Goal: Task Accomplishment & Management: Manage account settings

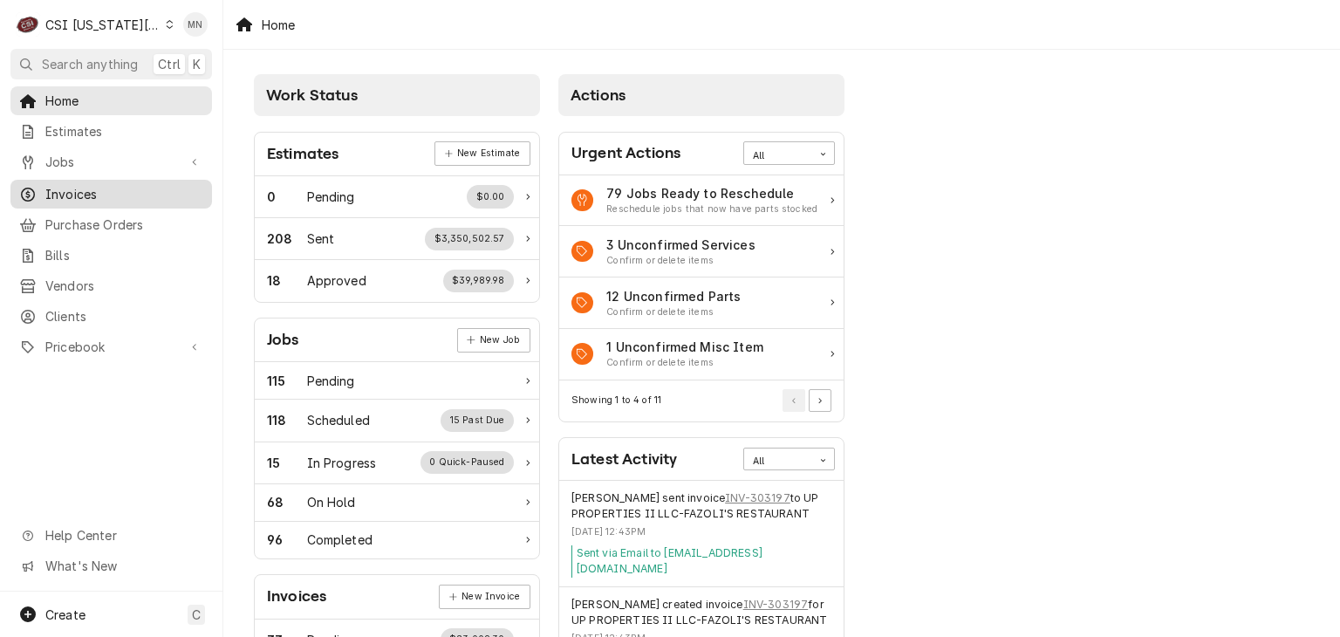
click at [87, 200] on link "Invoices" at bounding box center [111, 194] width 202 height 29
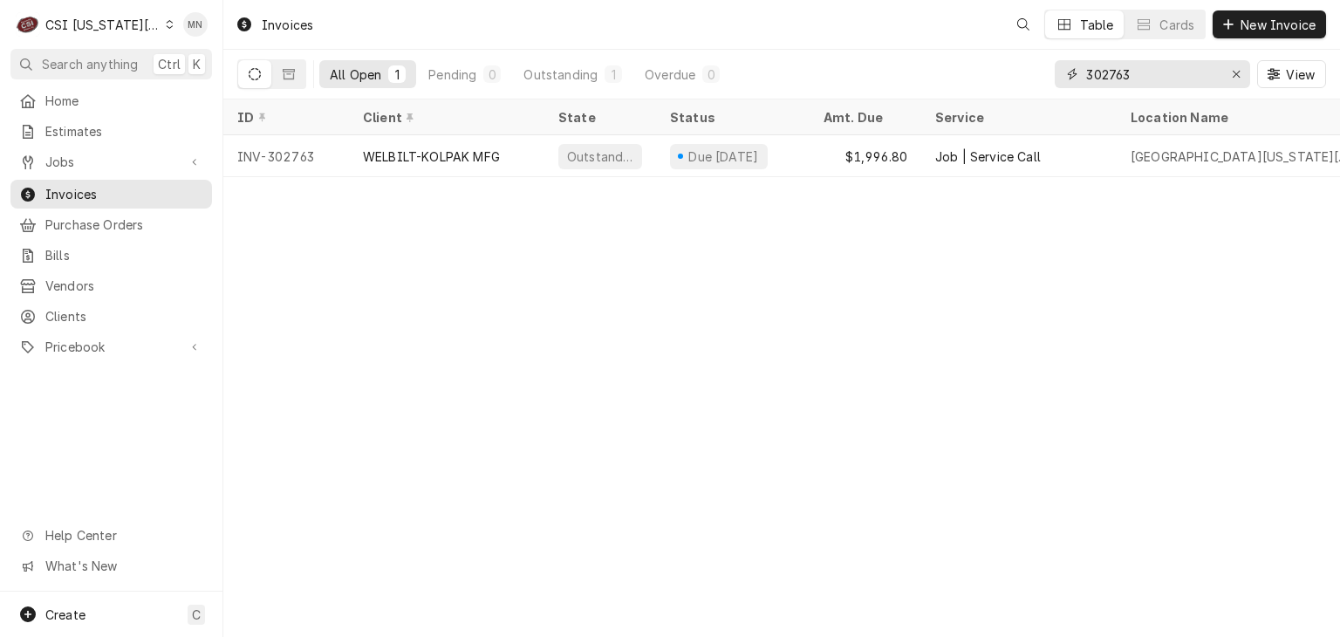
click at [1051, 79] on div "All Open 1 Pending 0 Outstanding 1 Overdue 0 302763 View" at bounding box center [781, 74] width 1089 height 49
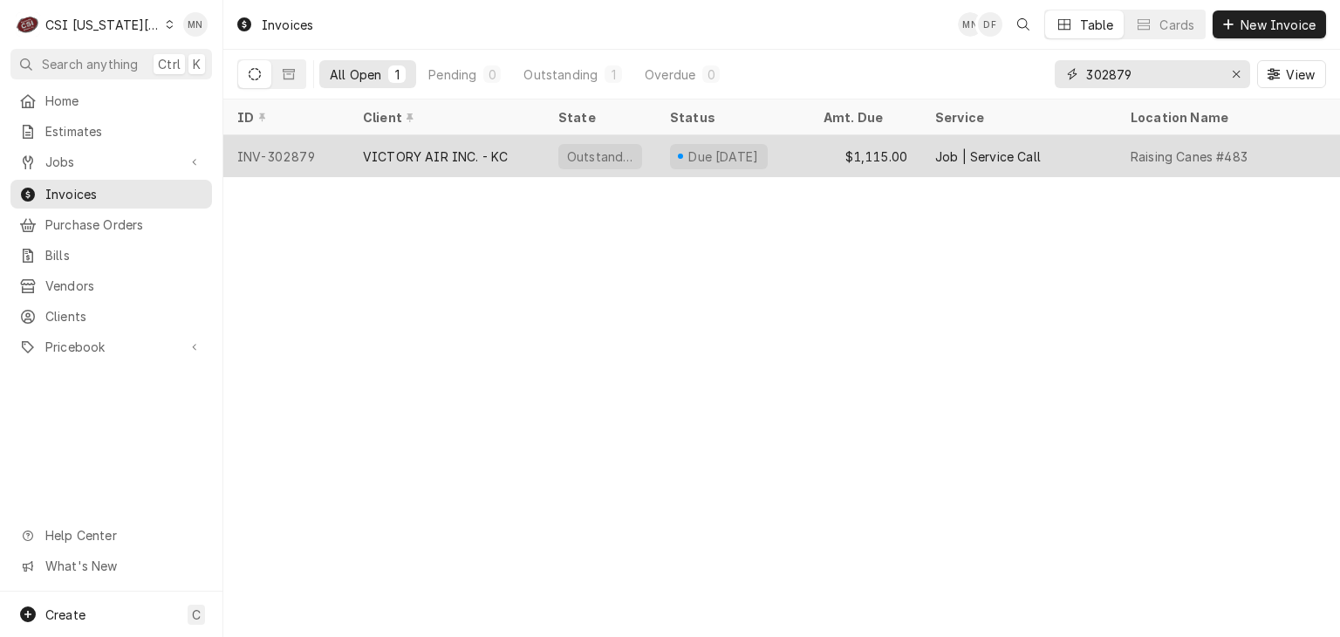
type input "302879"
click at [371, 160] on div "VICTORY AIR INC. - KC" at bounding box center [435, 156] width 145 height 18
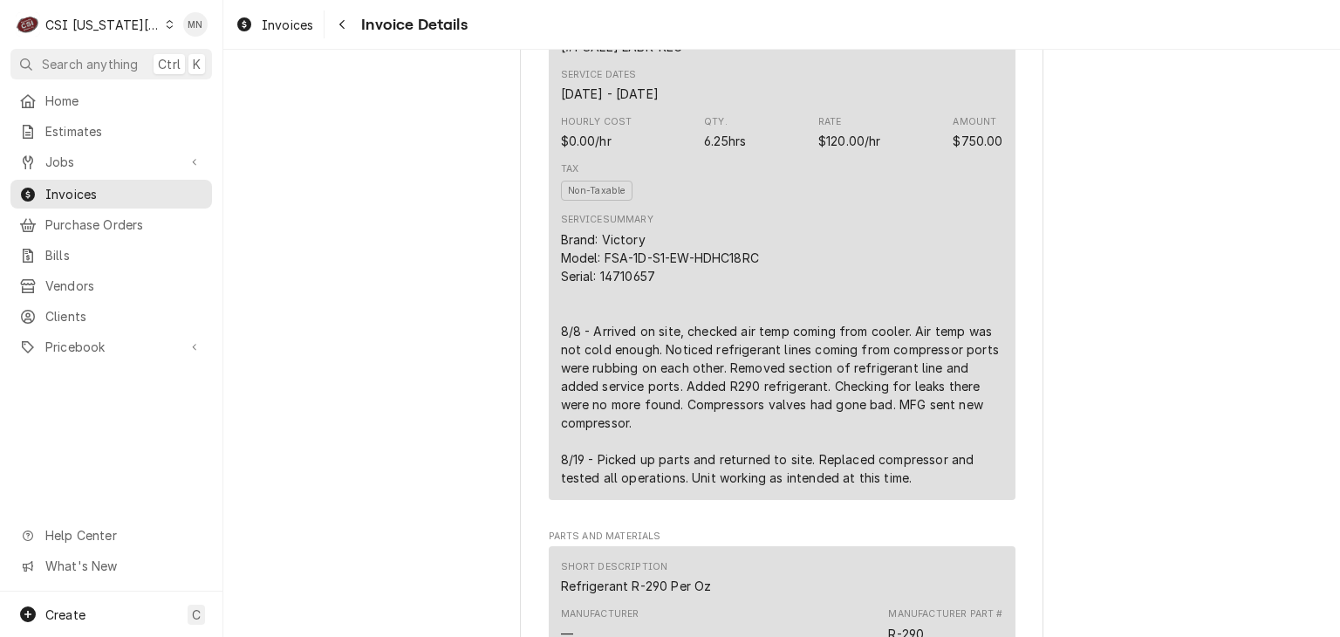
scroll to position [1134, 0]
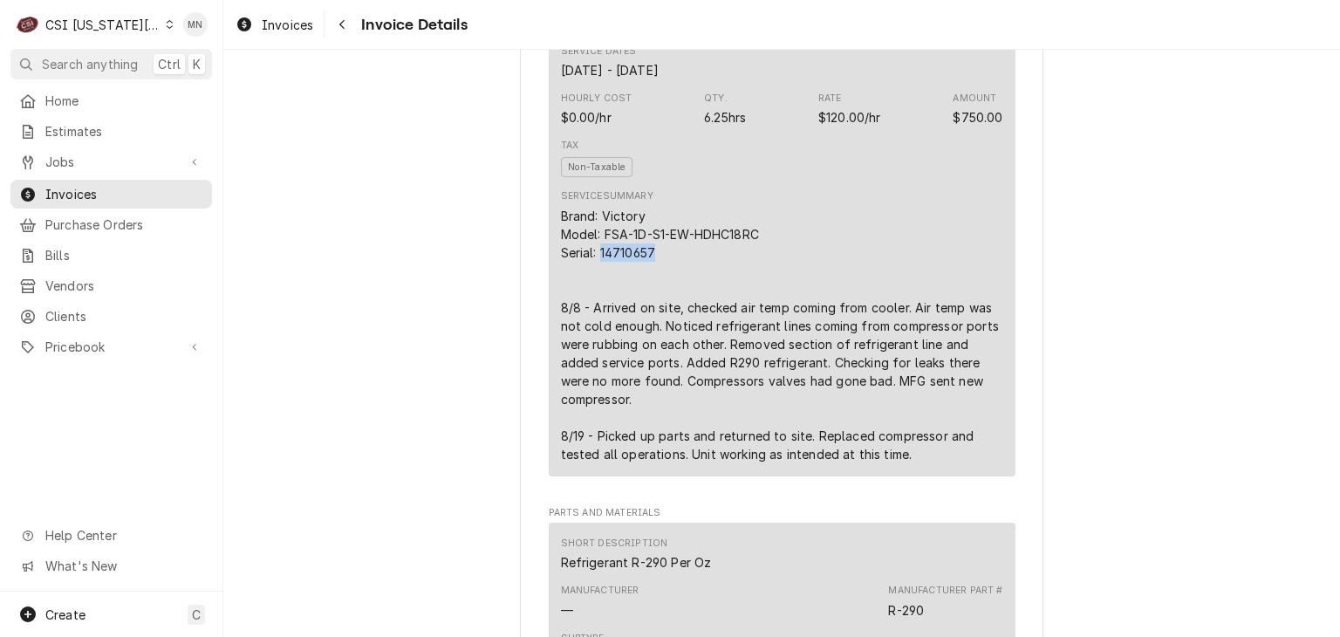
drag, startPoint x: 649, startPoint y: 308, endPoint x: 596, endPoint y: 312, distance: 53.4
click at [596, 312] on div "Brand: Victory Model: FSA-1D-S1-EW-HDHC18RC Serial: 14710657 8/8 - Arrived on s…" at bounding box center [782, 335] width 442 height 257
copy div "14710657"
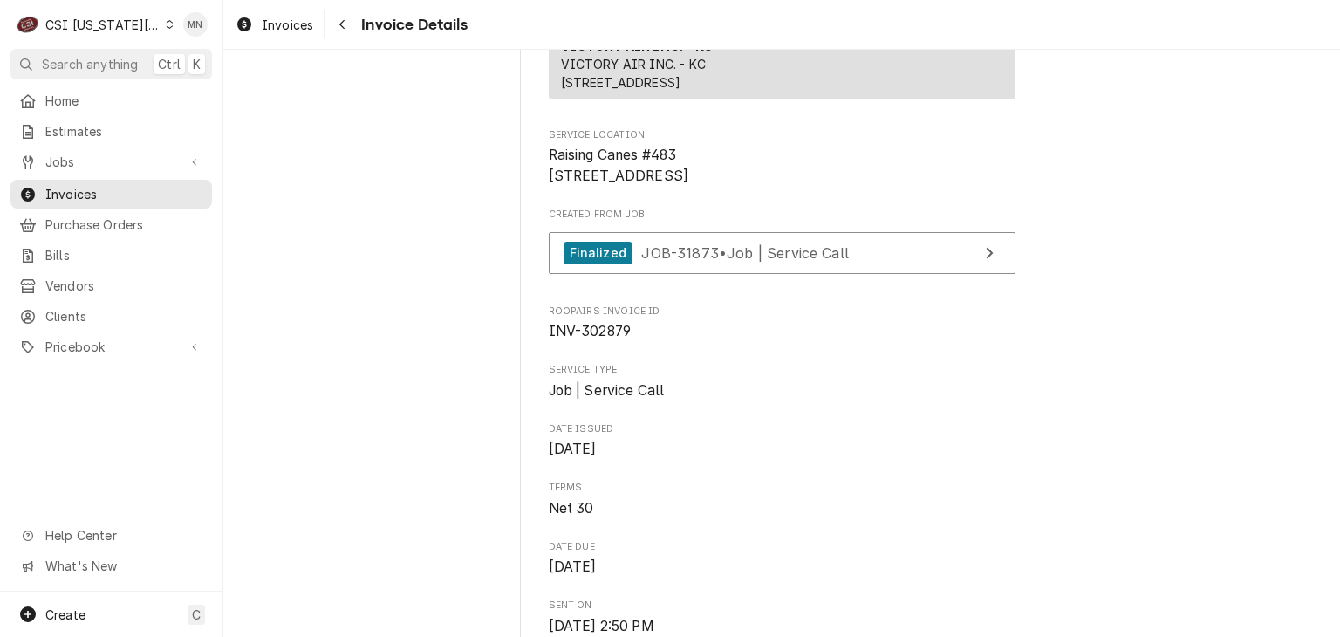
scroll to position [175, 0]
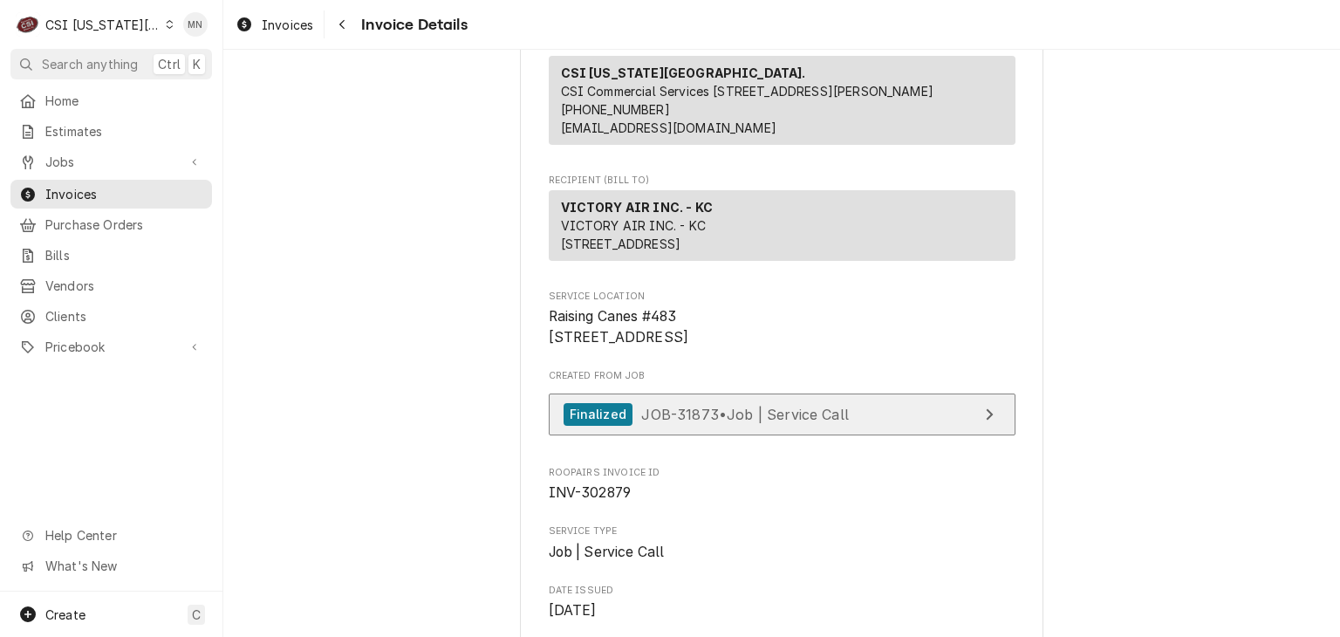
click at [731, 422] on span "JOB-31873 • Job | Service Call" at bounding box center [745, 413] width 208 height 17
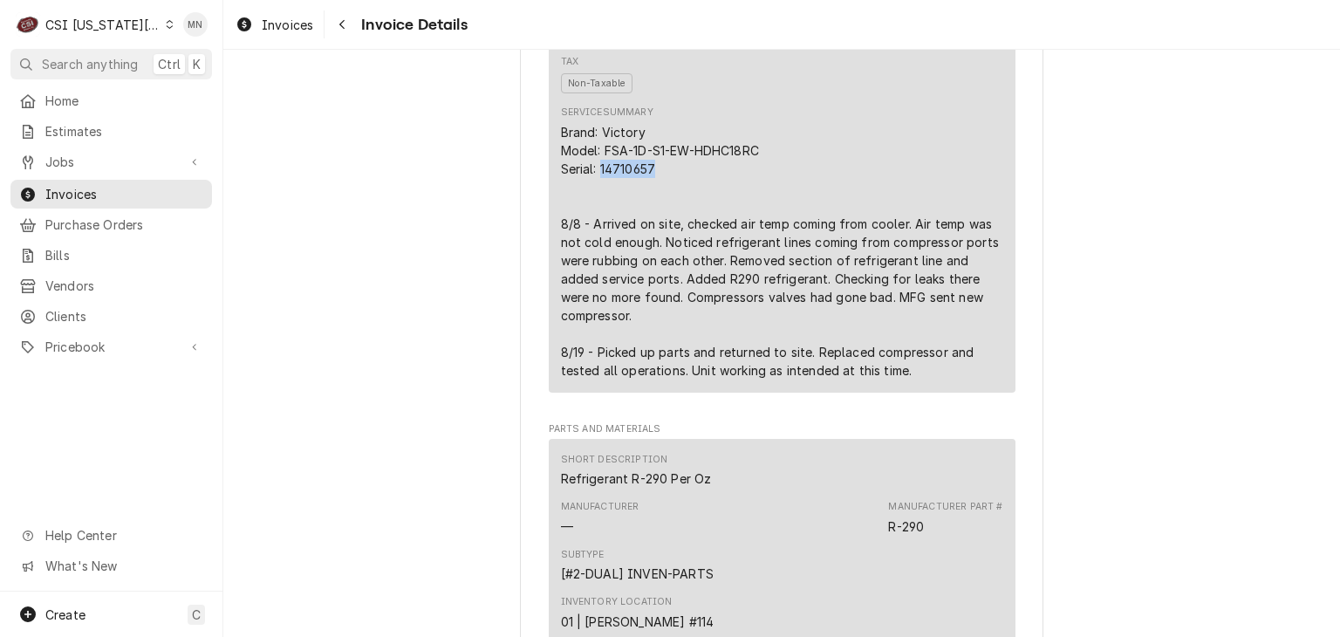
scroll to position [1222, 0]
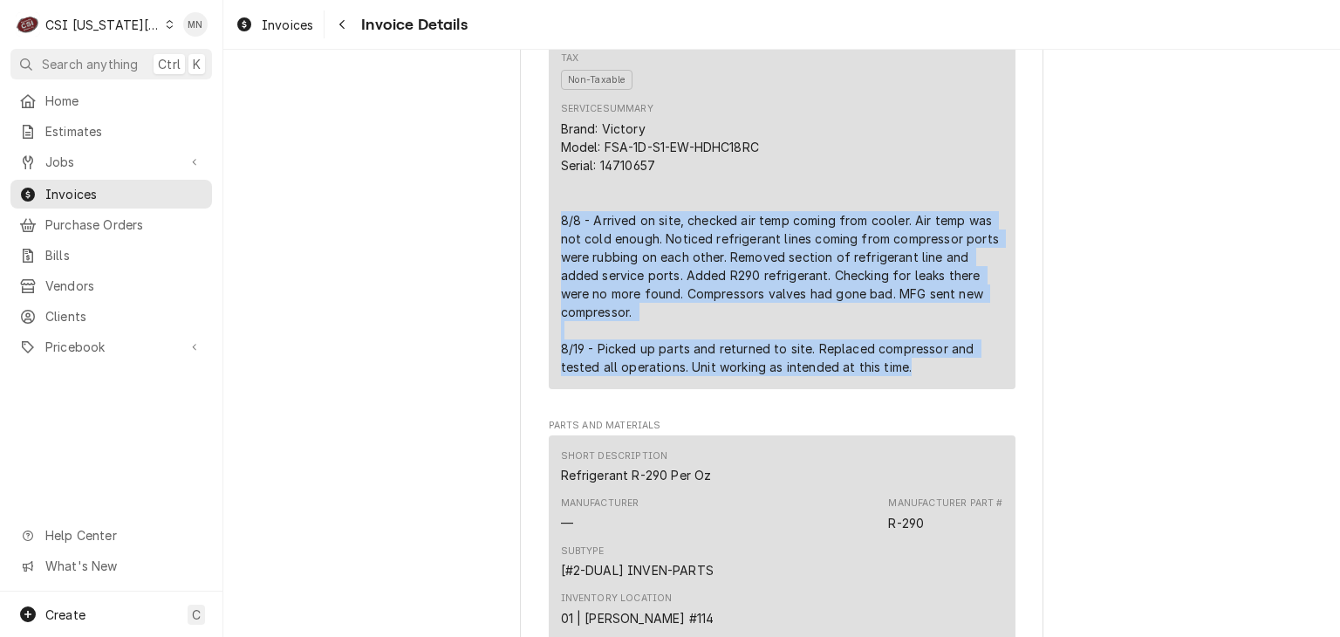
drag, startPoint x: 555, startPoint y: 277, endPoint x: 924, endPoint y: 425, distance: 397.4
click at [925, 381] on div "Service Summary Brand: Victory Model: FSA-1D-S1-EW-HDHC18RC Serial: 14710657 8/…" at bounding box center [782, 238] width 442 height 285
copy div "8/8 - Arrived on site, checked air temp coming from cooler. Air temp was not co…"
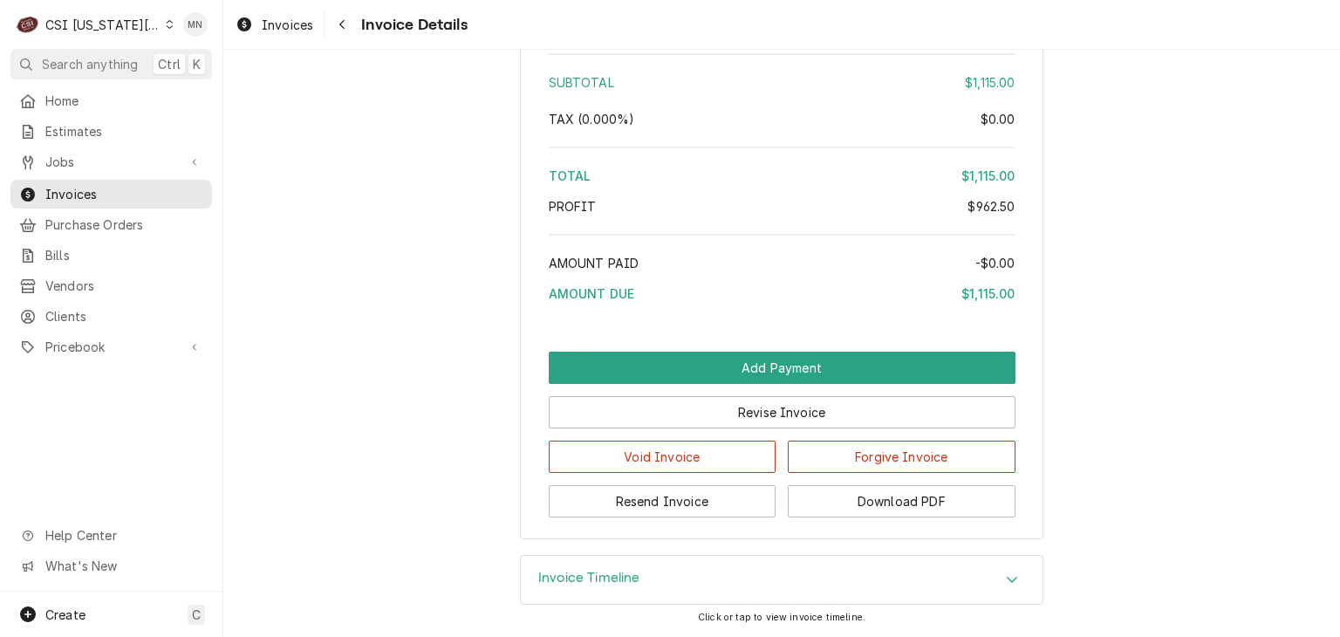
scroll to position [3644, 0]
click at [915, 492] on button "Download PDF" at bounding box center [902, 501] width 228 height 32
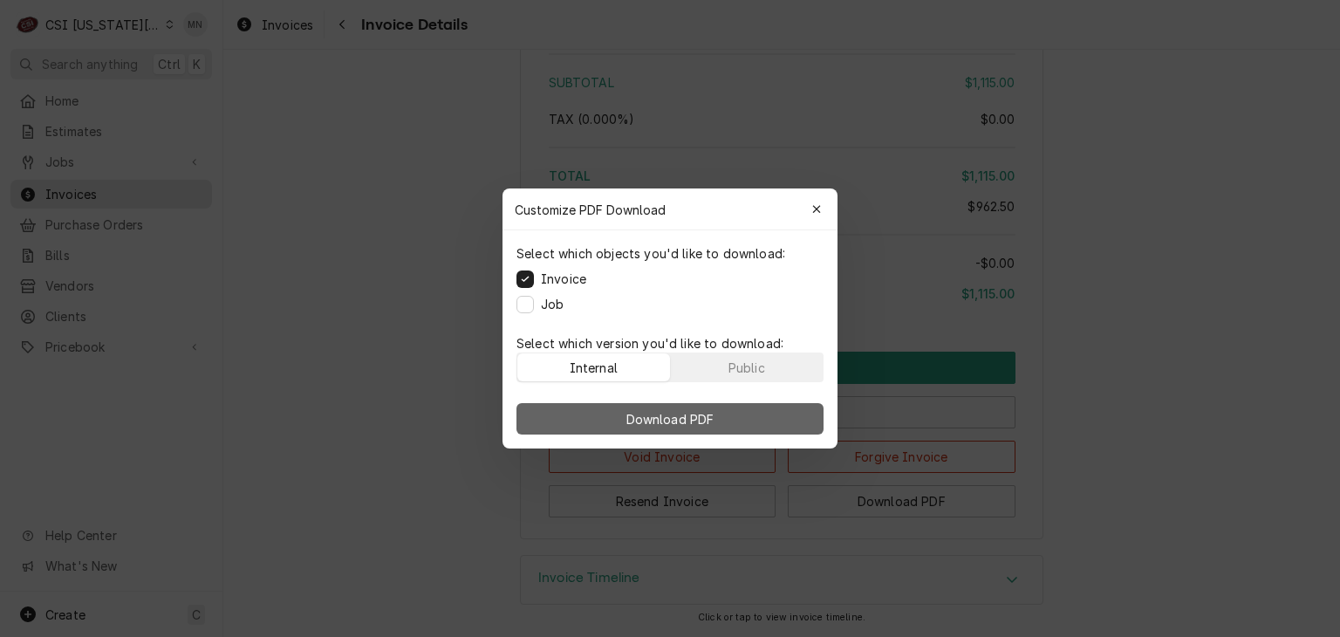
click at [722, 421] on button "Download PDF" at bounding box center [670, 418] width 307 height 31
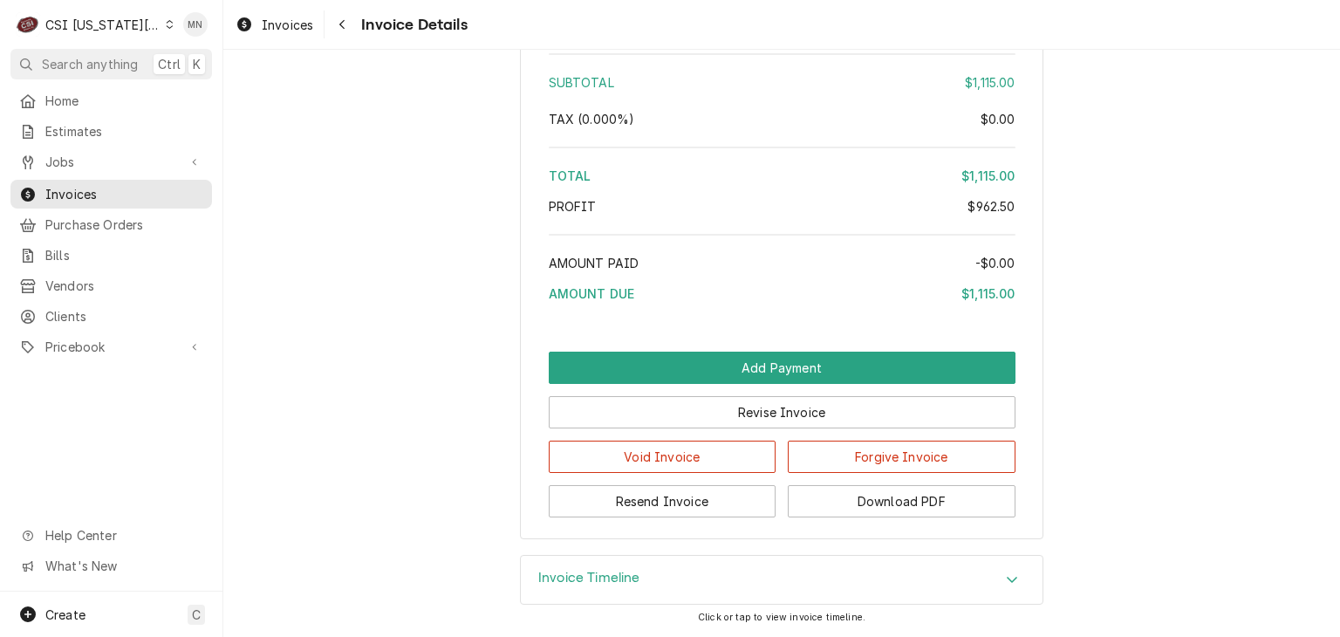
click at [339, 39] on div "Invoices Invoice Details" at bounding box center [781, 24] width 1117 height 49
click at [339, 32] on div "Navigate back" at bounding box center [341, 24] width 17 height 17
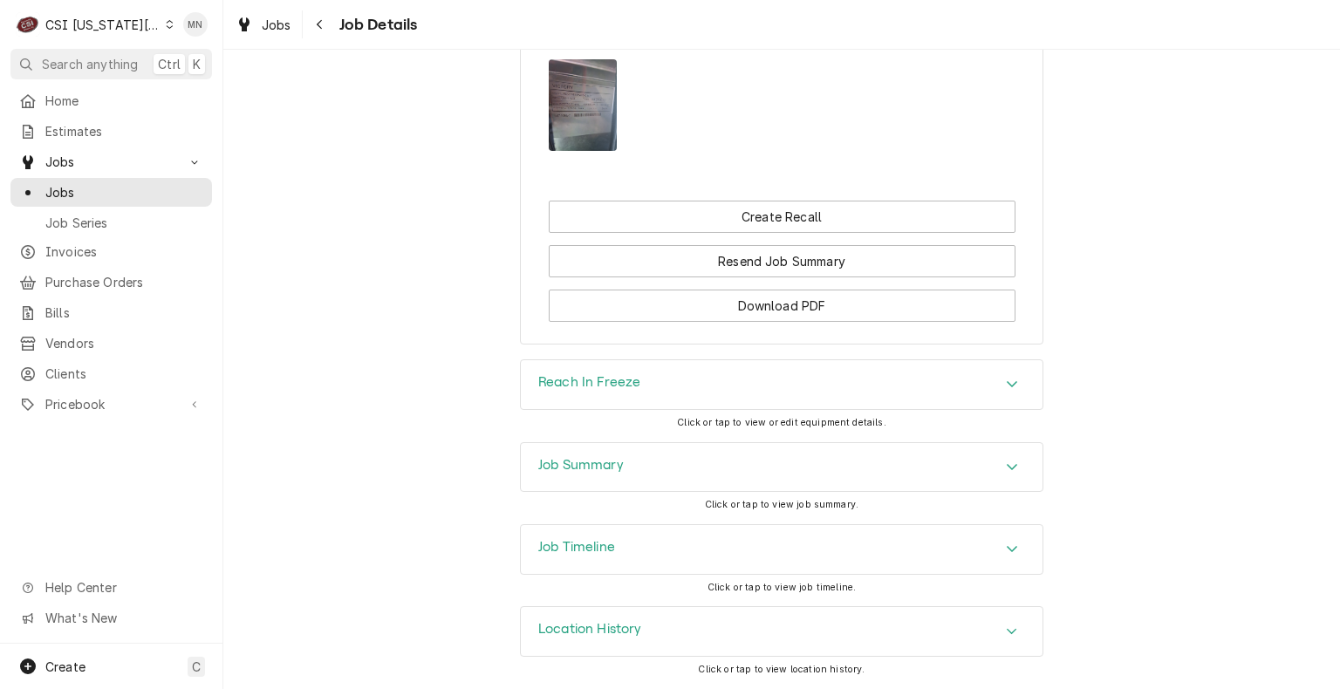
scroll to position [1701, 0]
click at [715, 464] on div "Job Summary" at bounding box center [782, 467] width 522 height 49
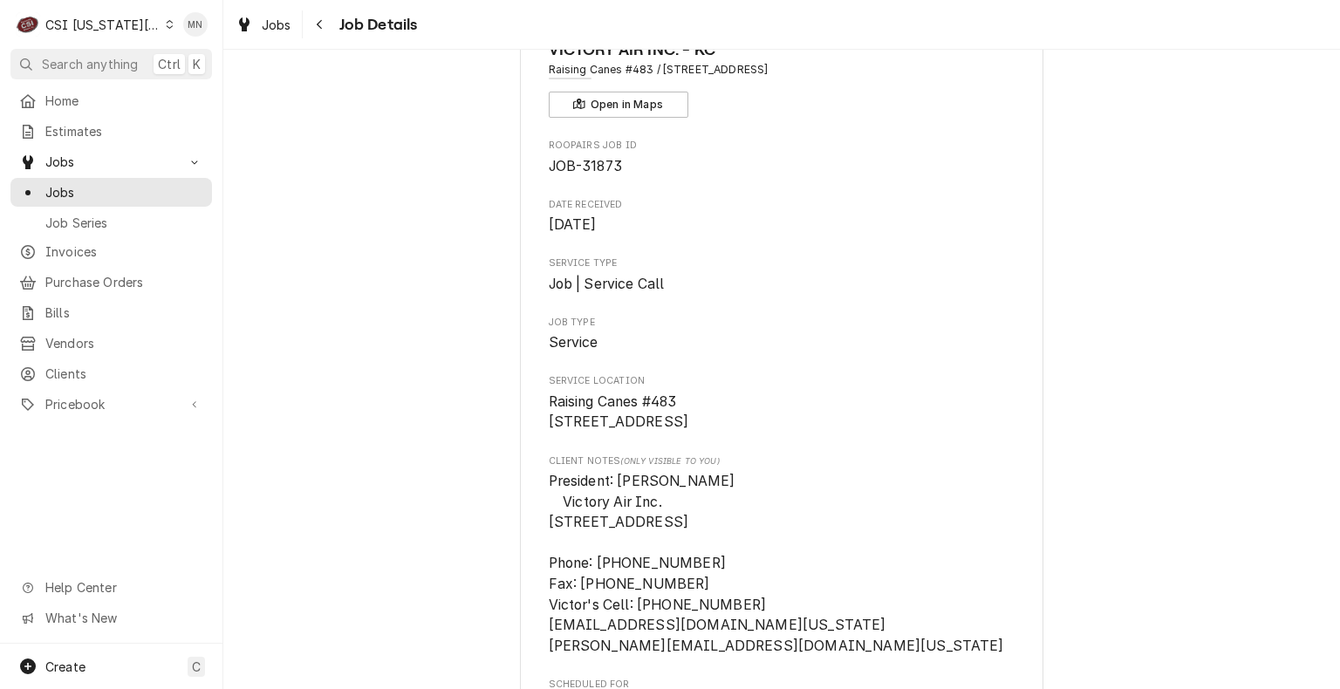
scroll to position [0, 0]
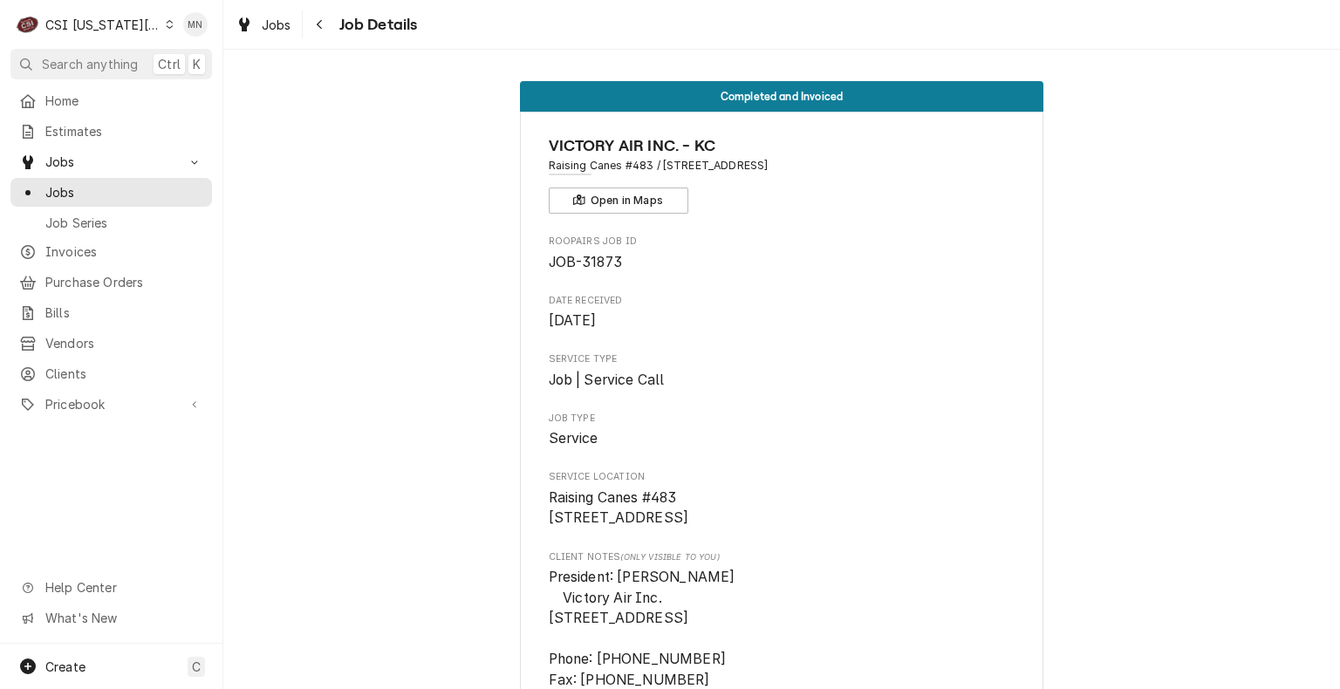
click at [595, 19] on div "Jobs Job Details" at bounding box center [781, 24] width 1117 height 49
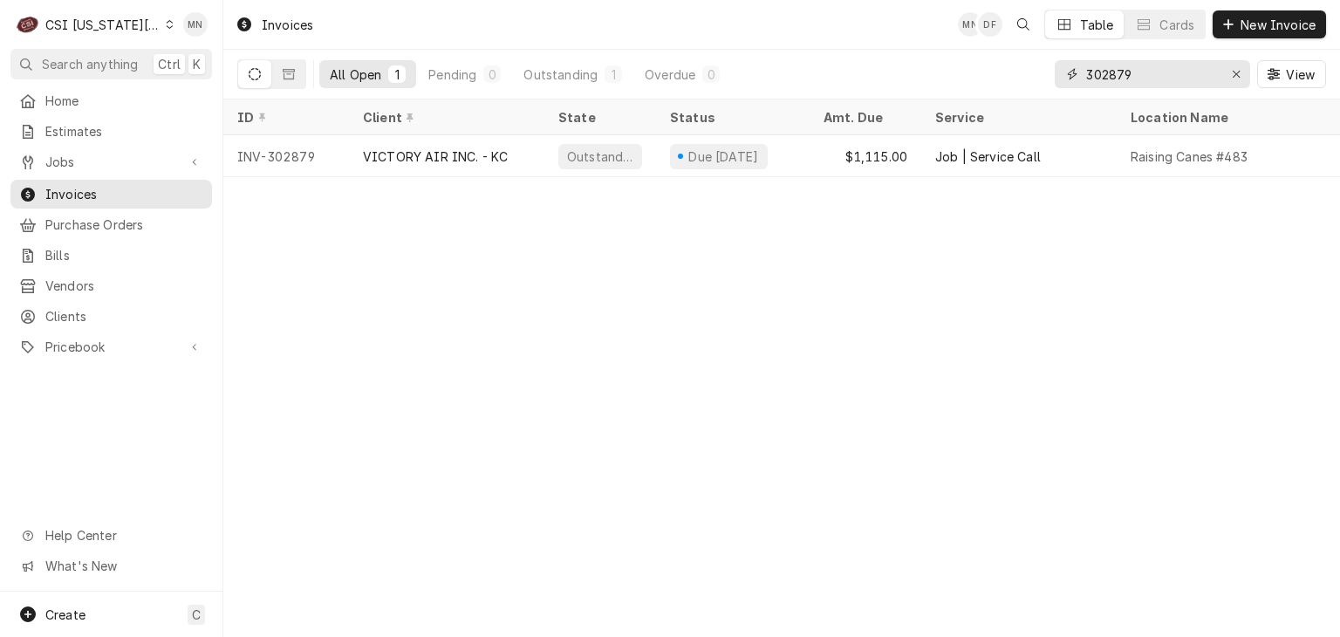
drag, startPoint x: 1137, startPoint y: 66, endPoint x: 984, endPoint y: 65, distance: 152.7
click at [984, 65] on div "All Open 1 Pending 0 Outstanding 1 Overdue 0 302879 View" at bounding box center [781, 74] width 1089 height 49
type input "303045"
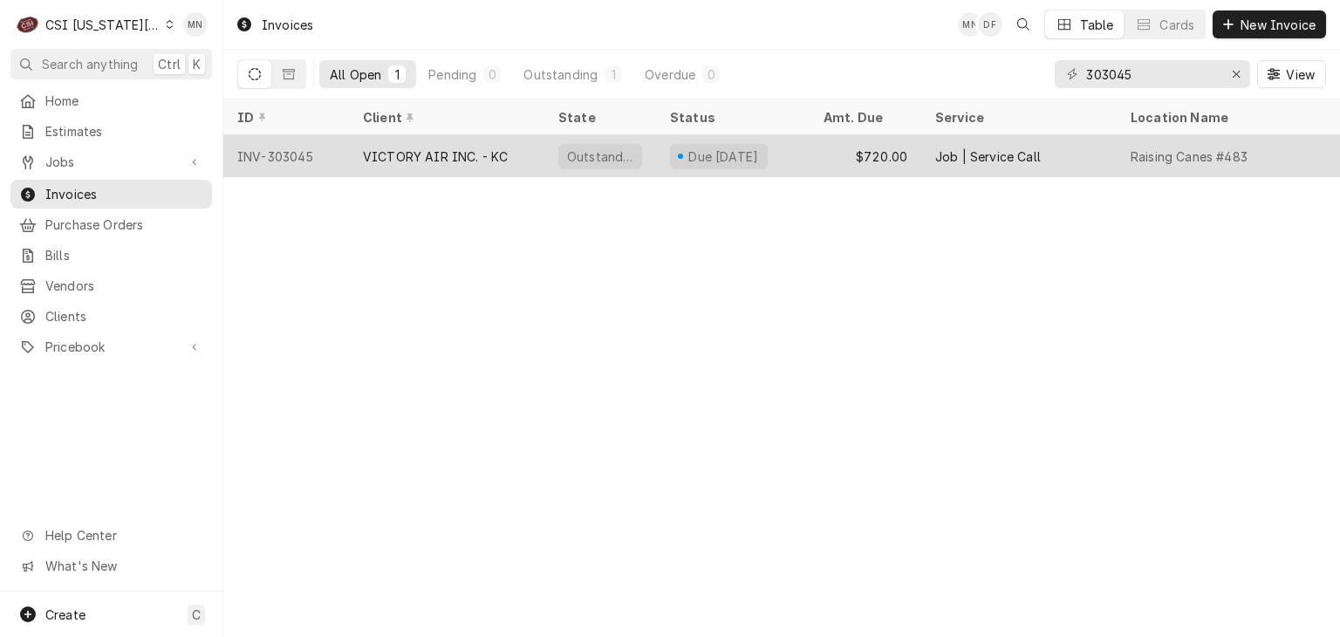
click at [471, 147] on div "VICTORY AIR INC. - KC" at bounding box center [435, 156] width 145 height 18
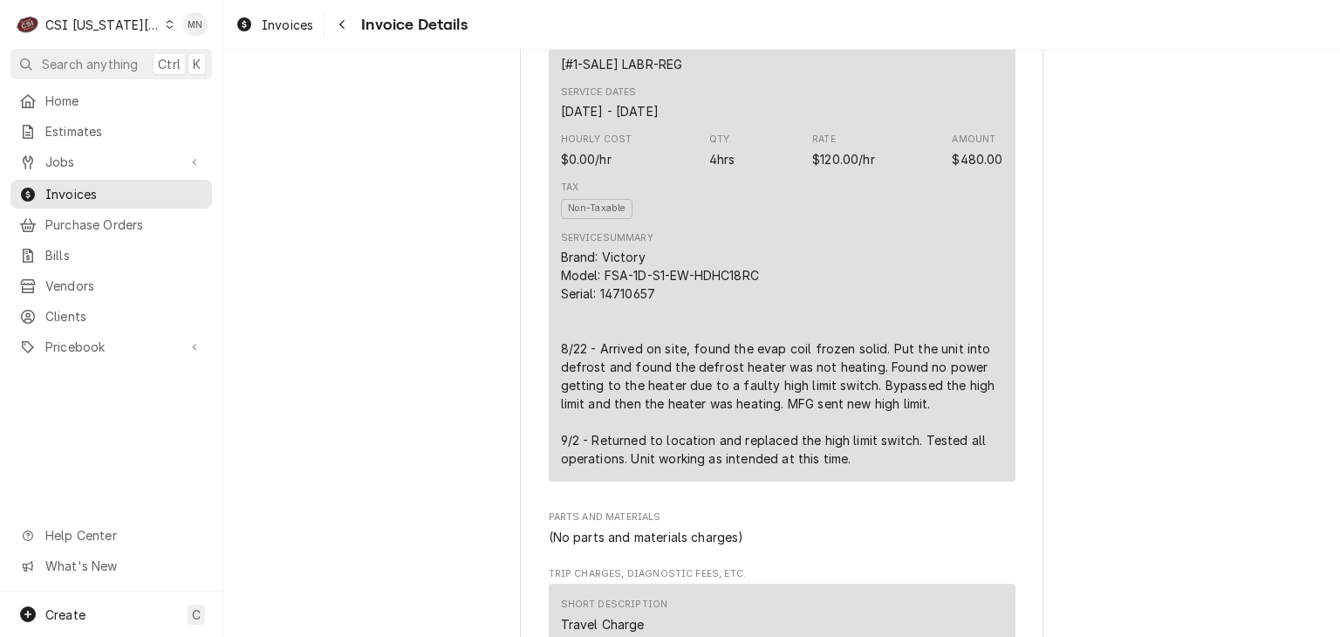
scroll to position [1222, 0]
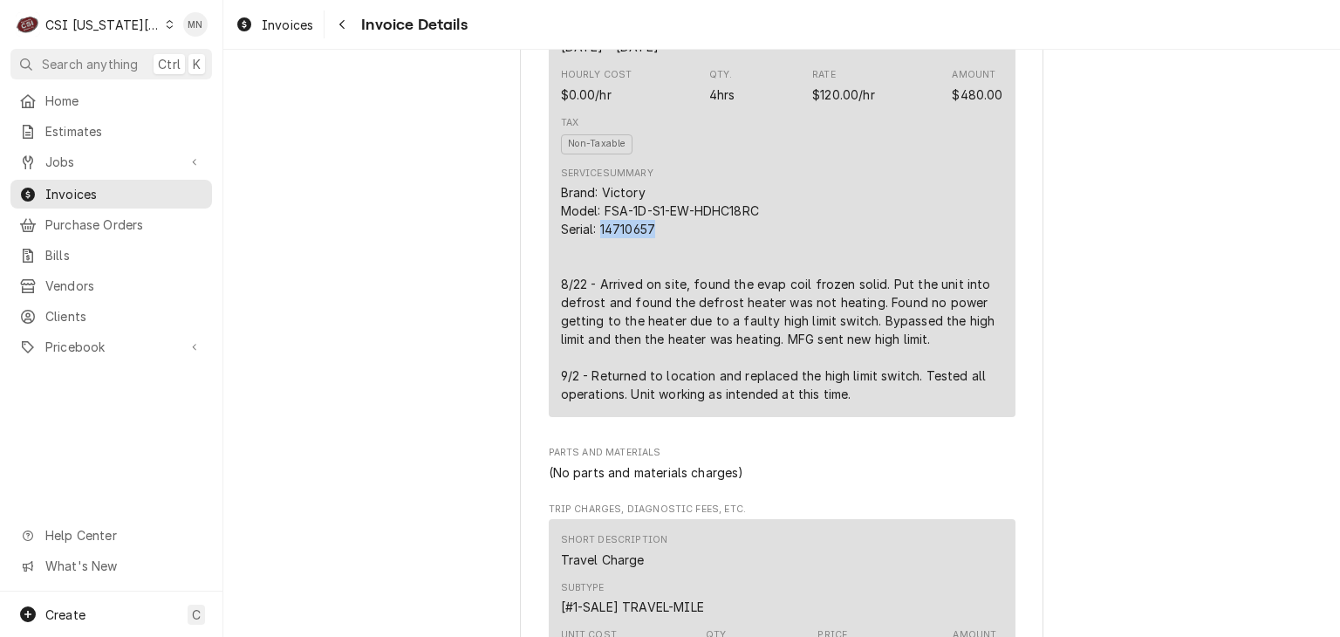
drag, startPoint x: 647, startPoint y: 287, endPoint x: 595, endPoint y: 284, distance: 52.4
click at [595, 284] on div "Brand: Victory Model: FSA-1D-S1-EW-HDHC18RC Serial: 14710657 8/22 - Arrived on …" at bounding box center [782, 293] width 442 height 220
copy div "14710657"
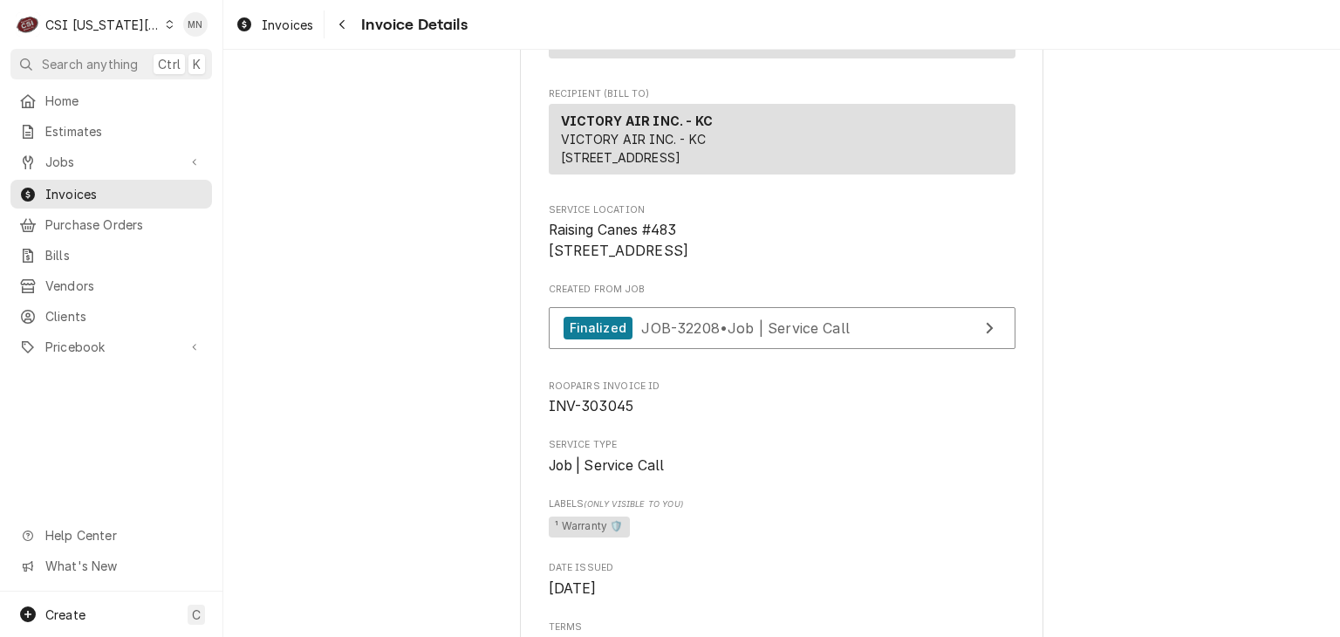
scroll to position [262, 0]
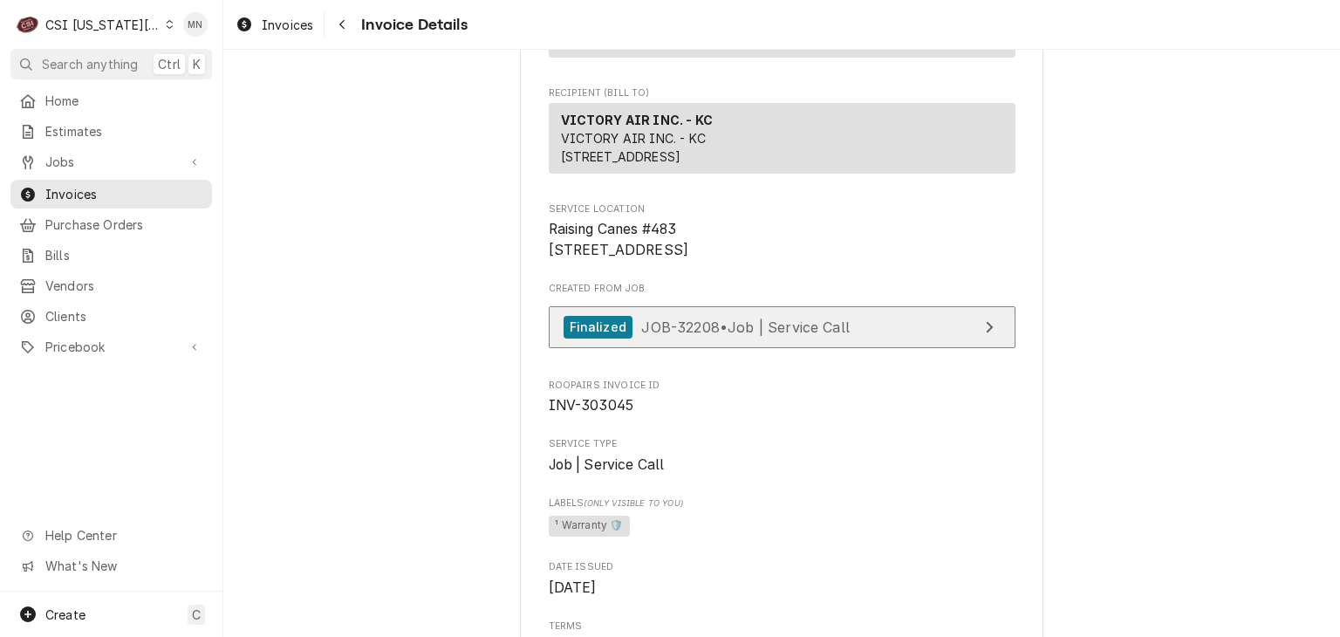
click at [708, 339] on div "Finalized JOB-32208 • Job | Service Call" at bounding box center [707, 328] width 286 height 24
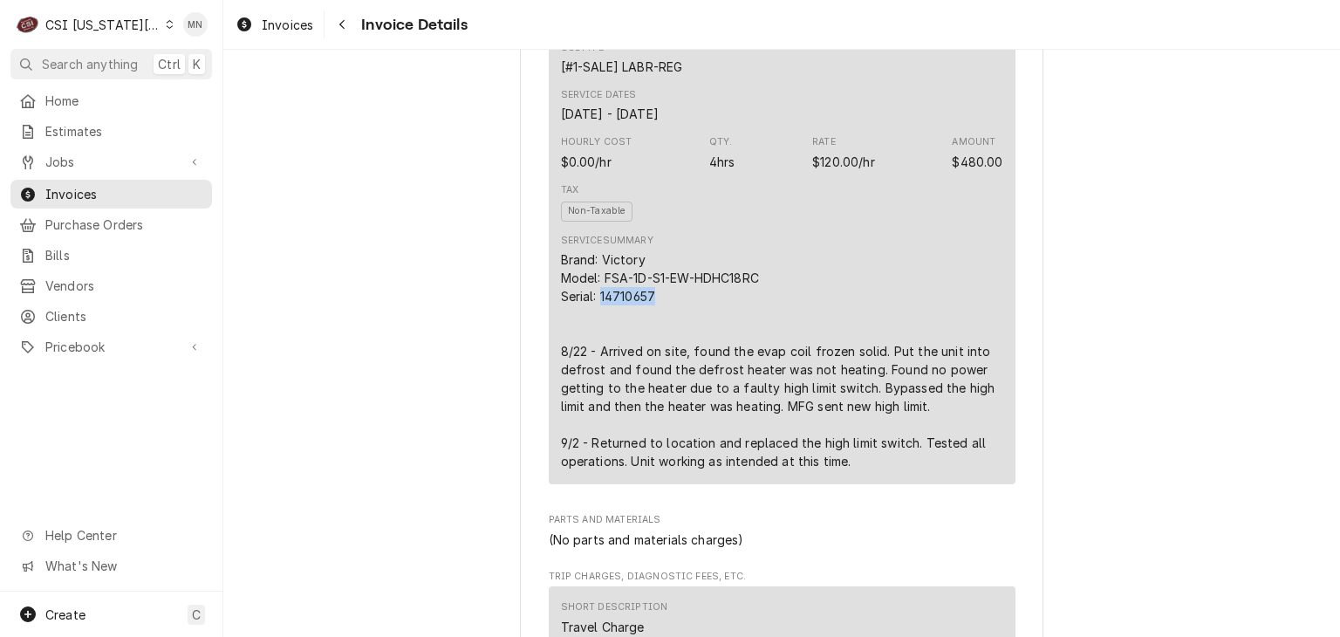
scroll to position [1222, 0]
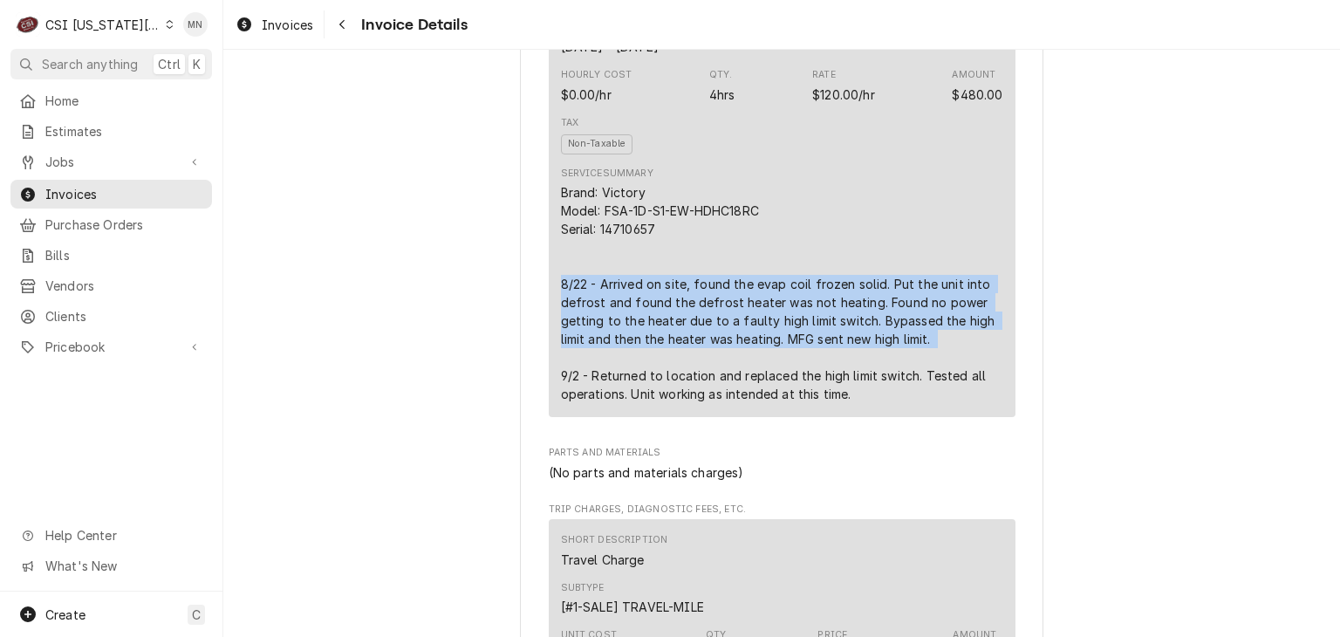
drag, startPoint x: 548, startPoint y: 339, endPoint x: 903, endPoint y: 364, distance: 356.0
click at [914, 402] on div "Short Description 1-Labor (Service) | Standard | Incurred Subtype [#1-SALE] LAB…" at bounding box center [782, 164] width 467 height 504
copy div "8/22 - Arrived on site, found the evap coil frozen solid. Put the unit into def…"
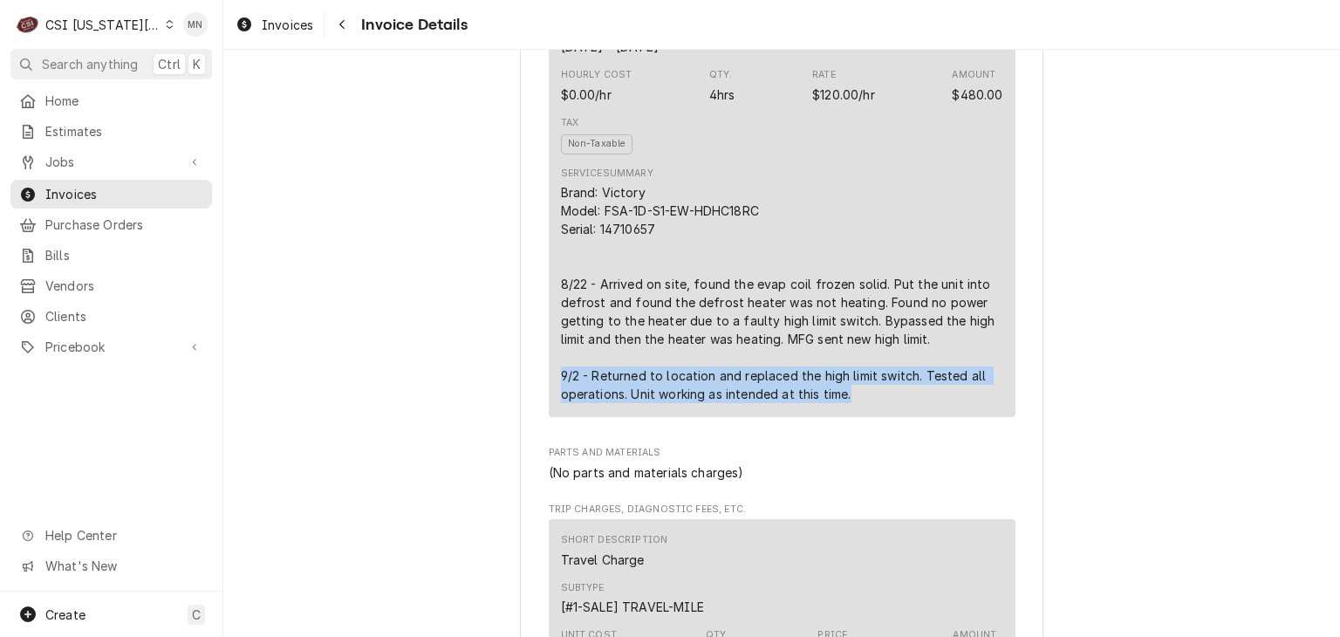
drag, startPoint x: 551, startPoint y: 428, endPoint x: 856, endPoint y: 459, distance: 306.0
click at [856, 416] on div "Short Description 1-Labor (Service) | Standard | Incurred Subtype [#1-SALE] LAB…" at bounding box center [782, 164] width 467 height 504
copy div "9/2 - Returned to location and replaced the high limit switch. Tested all opera…"
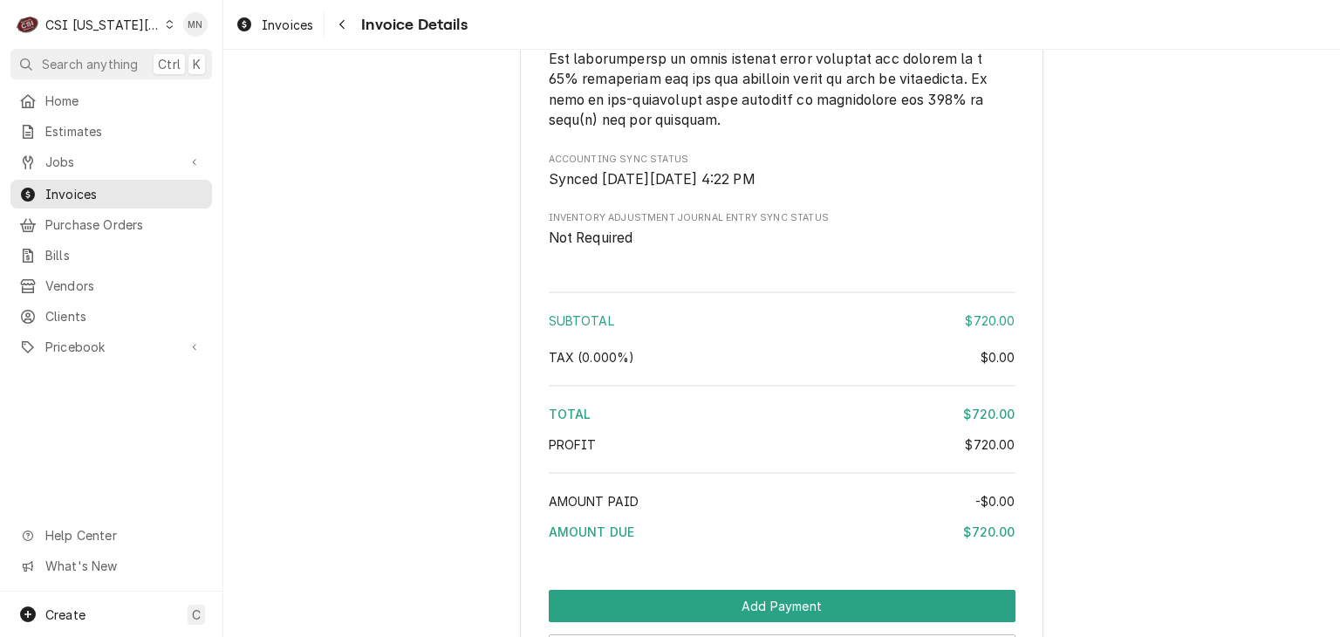
scroll to position [2768, 0]
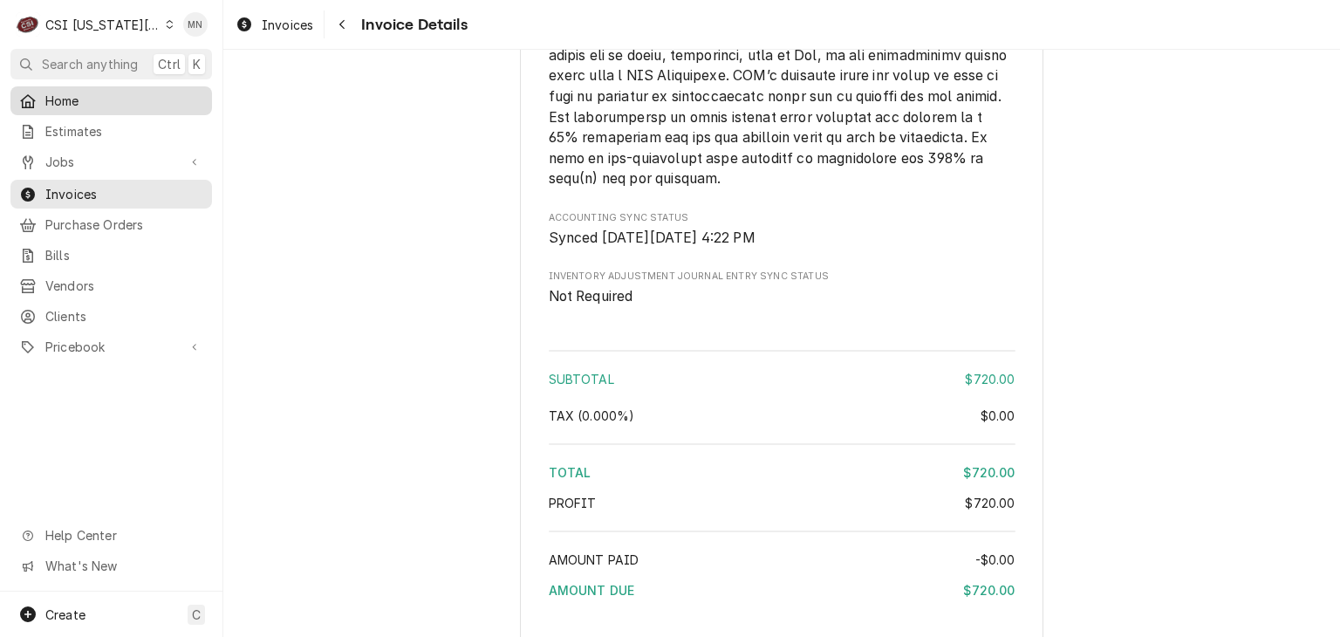
click at [72, 92] on span "Home" at bounding box center [124, 101] width 158 height 18
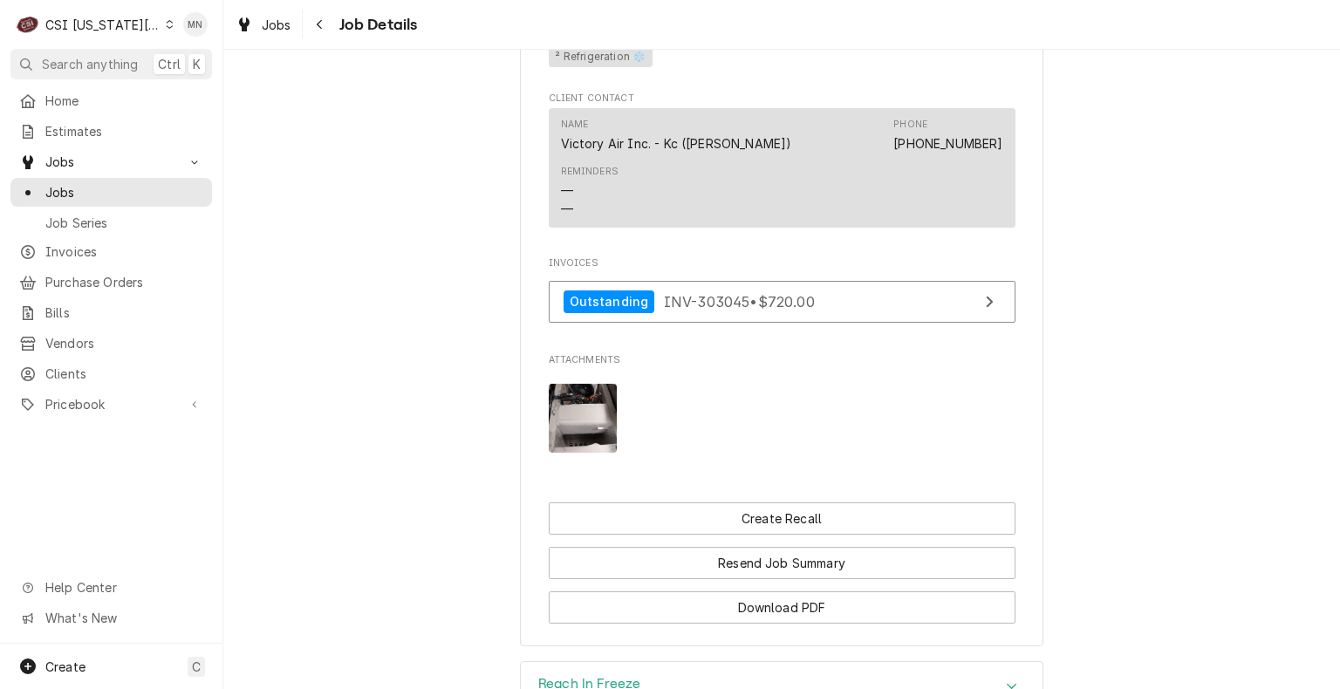
scroll to position [1801, 0]
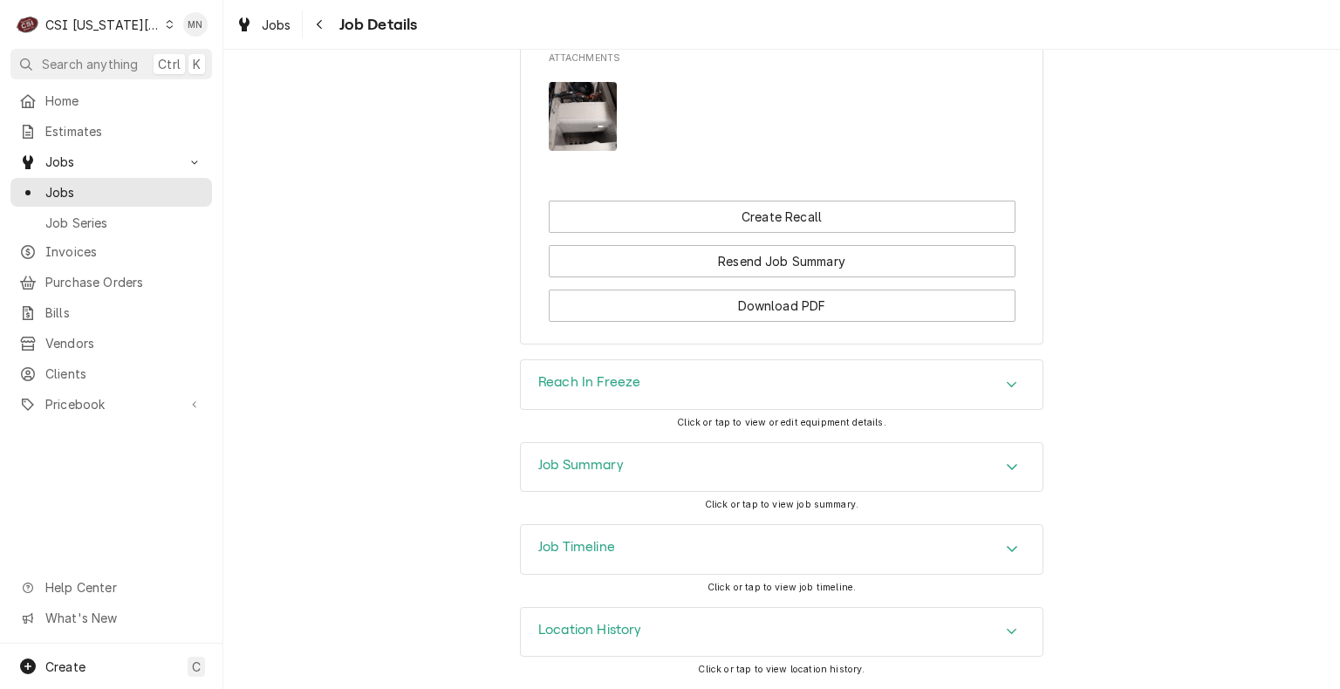
click at [747, 469] on div "Job Summary" at bounding box center [782, 467] width 522 height 49
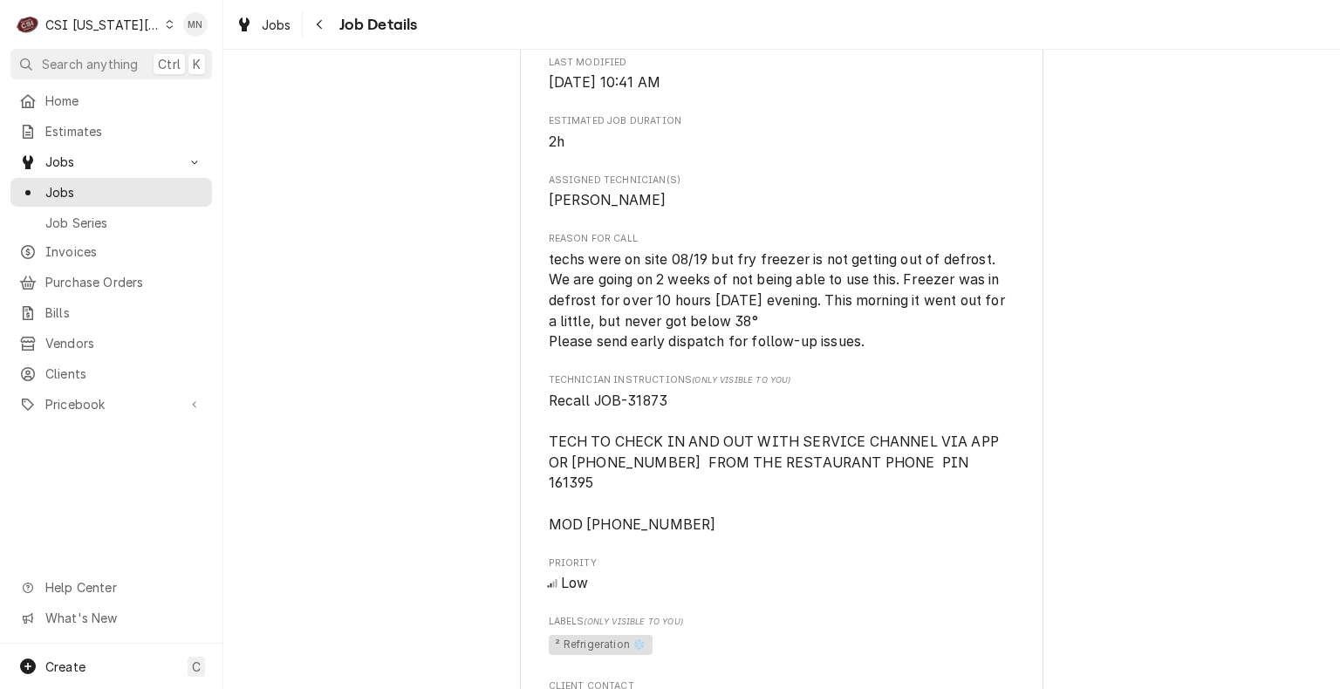
scroll to position [667, 0]
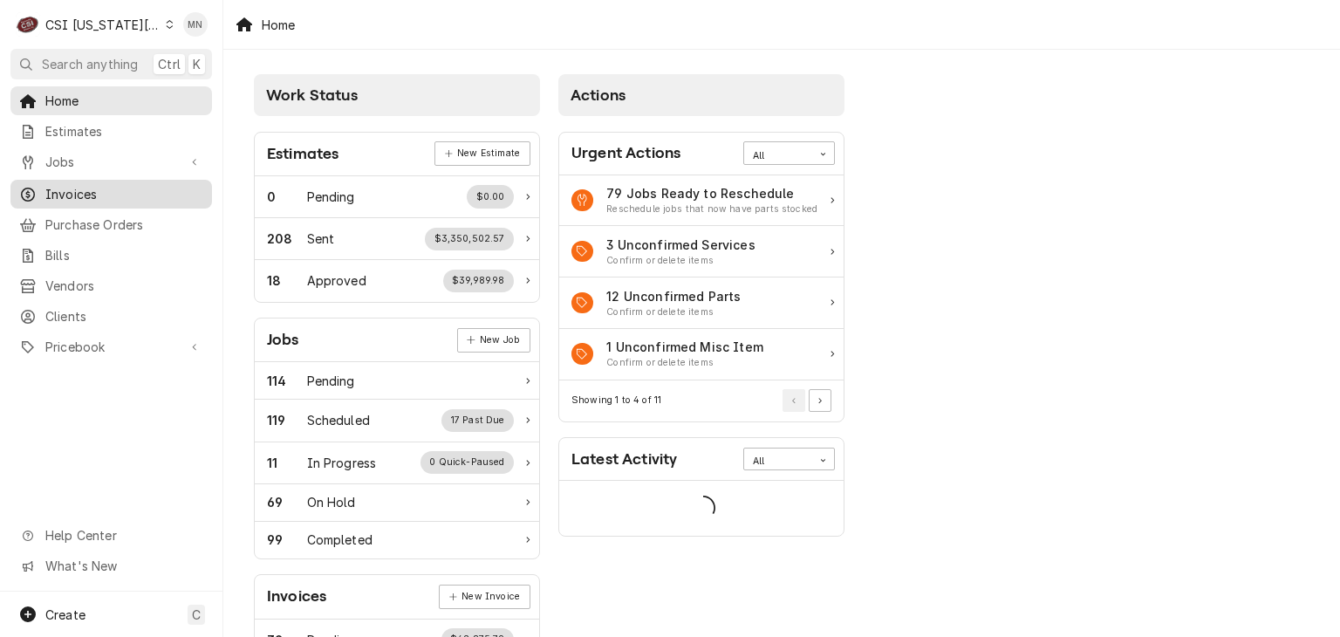
click at [79, 185] on span "Invoices" at bounding box center [124, 194] width 158 height 18
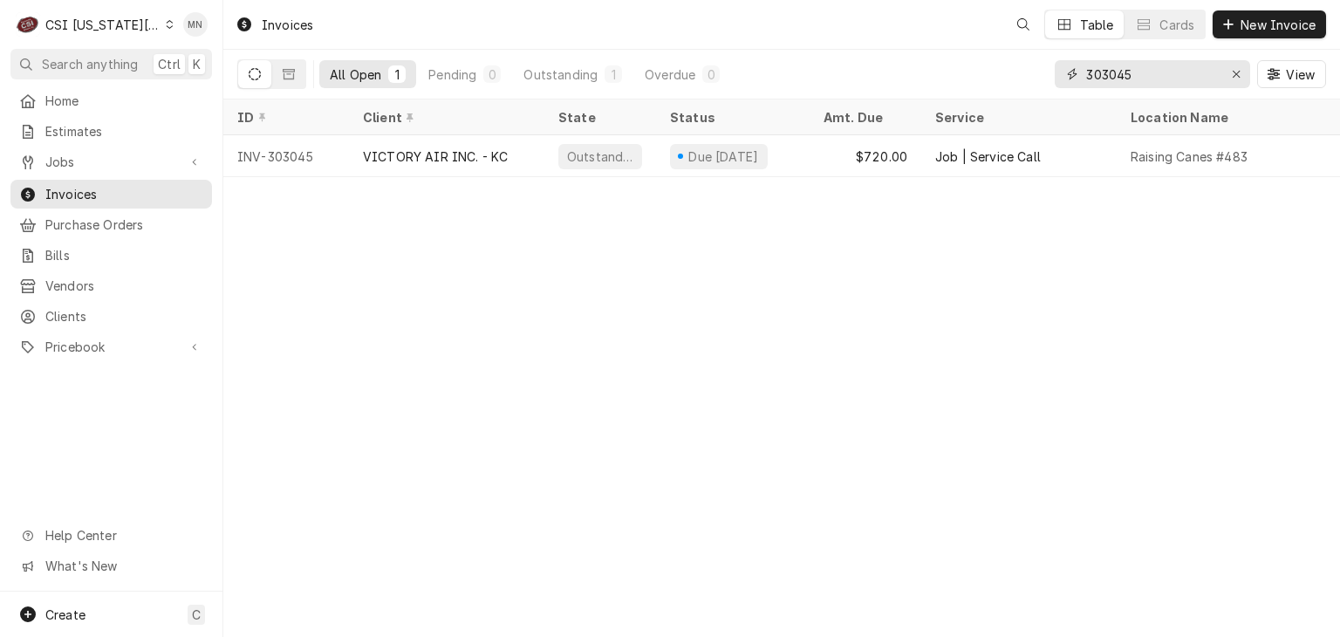
drag, startPoint x: 1183, startPoint y: 79, endPoint x: 914, endPoint y: 84, distance: 269.7
click at [914, 84] on div "All Open 1 Pending 0 Outstanding 1 Overdue 0 303045 View" at bounding box center [781, 74] width 1089 height 49
type input "302756"
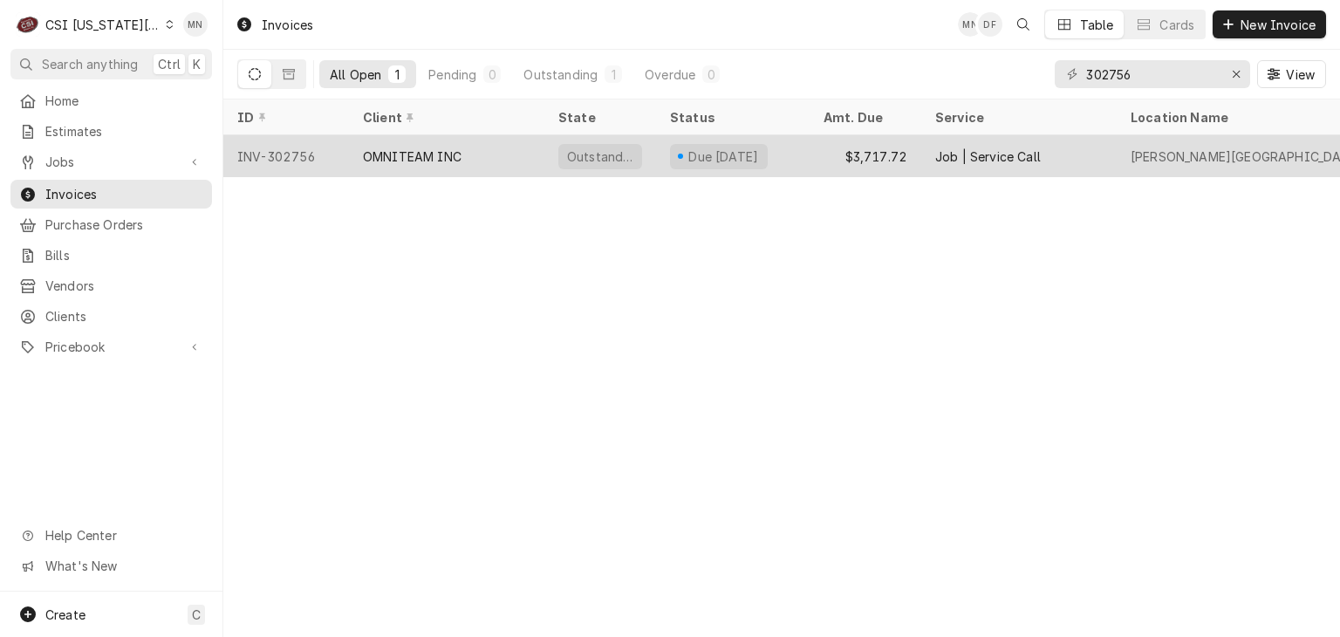
click at [475, 158] on div "OMNITEAM INC" at bounding box center [446, 156] width 195 height 42
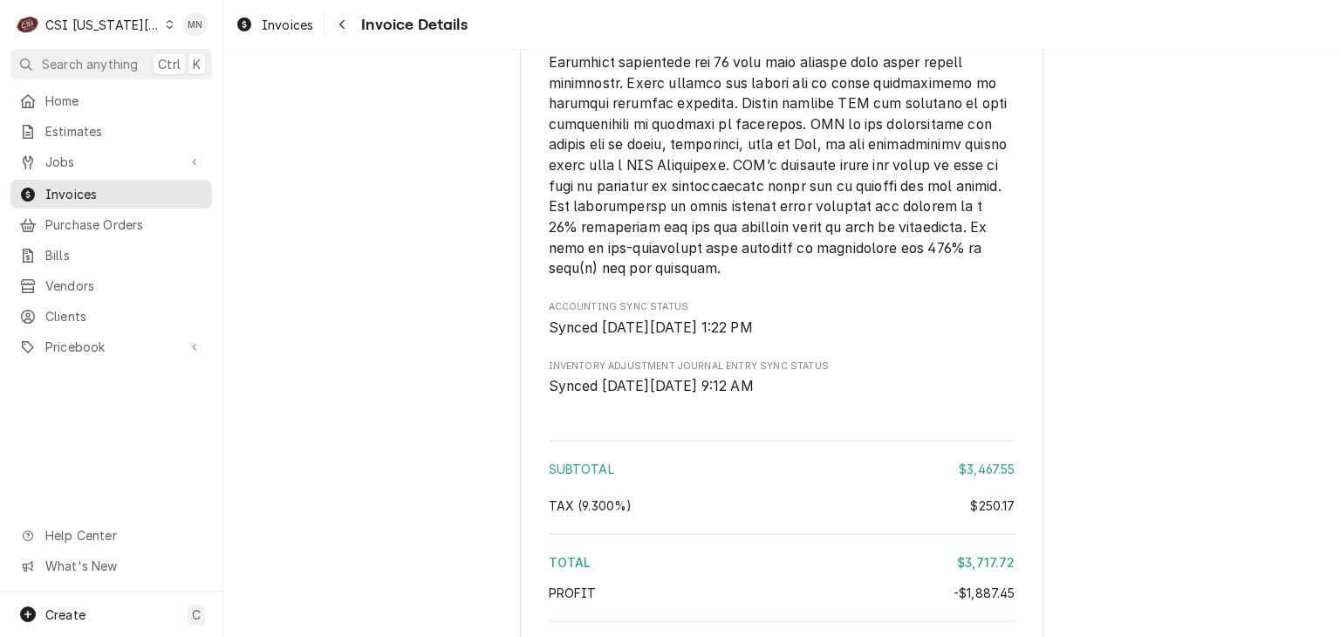
scroll to position [3746, 0]
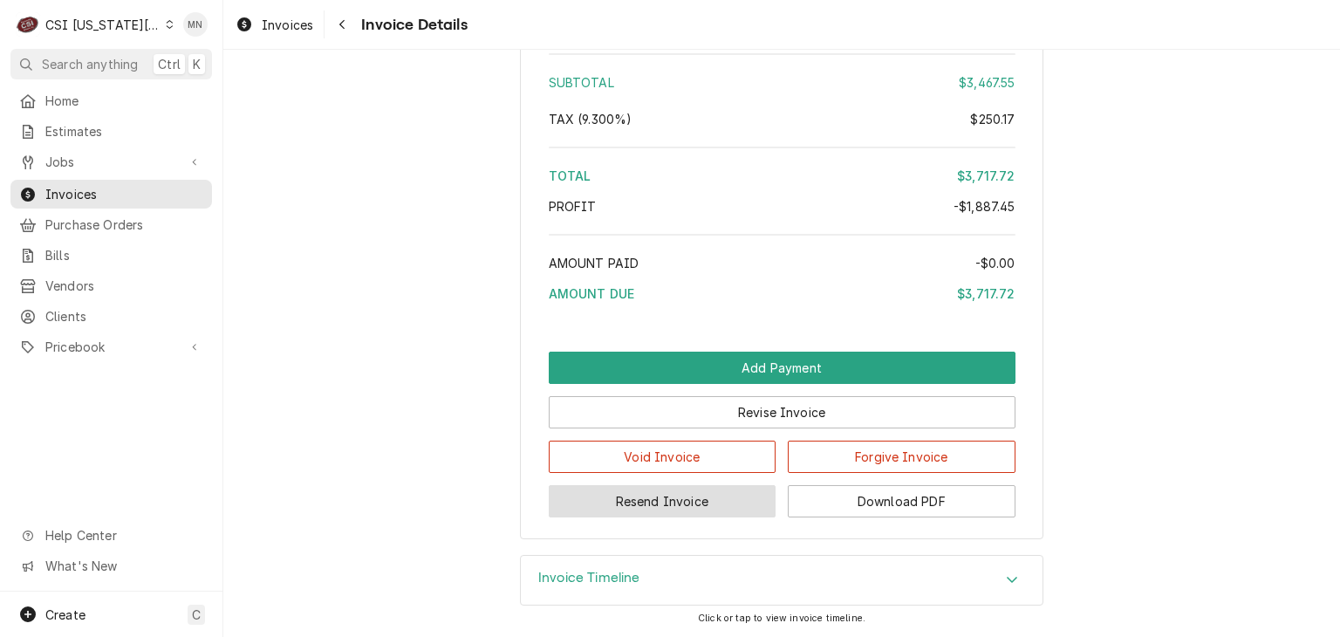
click at [628, 503] on button "Resend Invoice" at bounding box center [663, 501] width 228 height 32
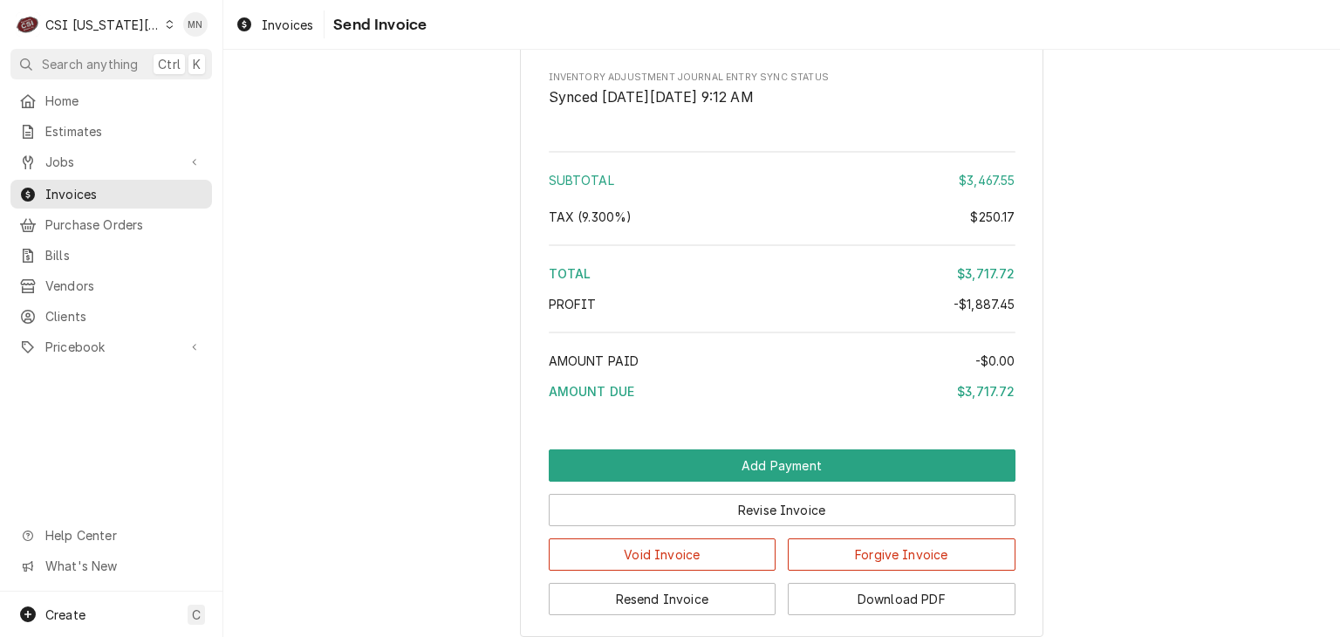
scroll to position [3746, 0]
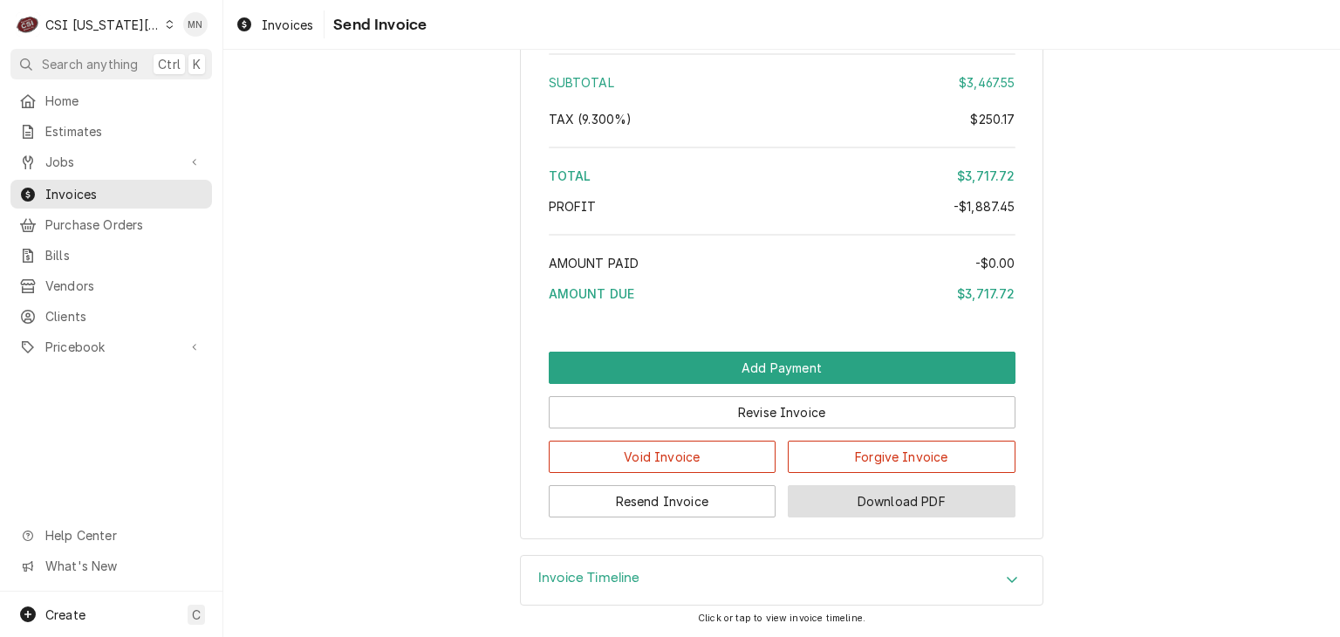
click at [880, 495] on button "Download PDF" at bounding box center [902, 501] width 228 height 32
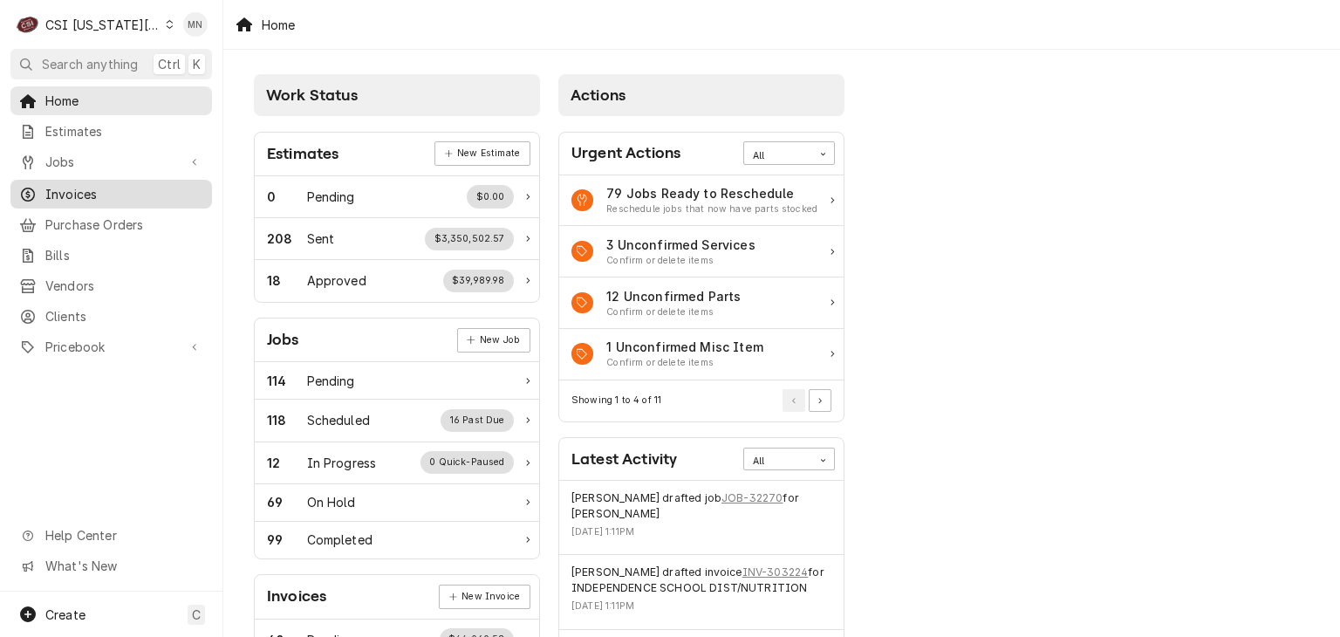
click at [90, 195] on span "Invoices" at bounding box center [124, 194] width 158 height 18
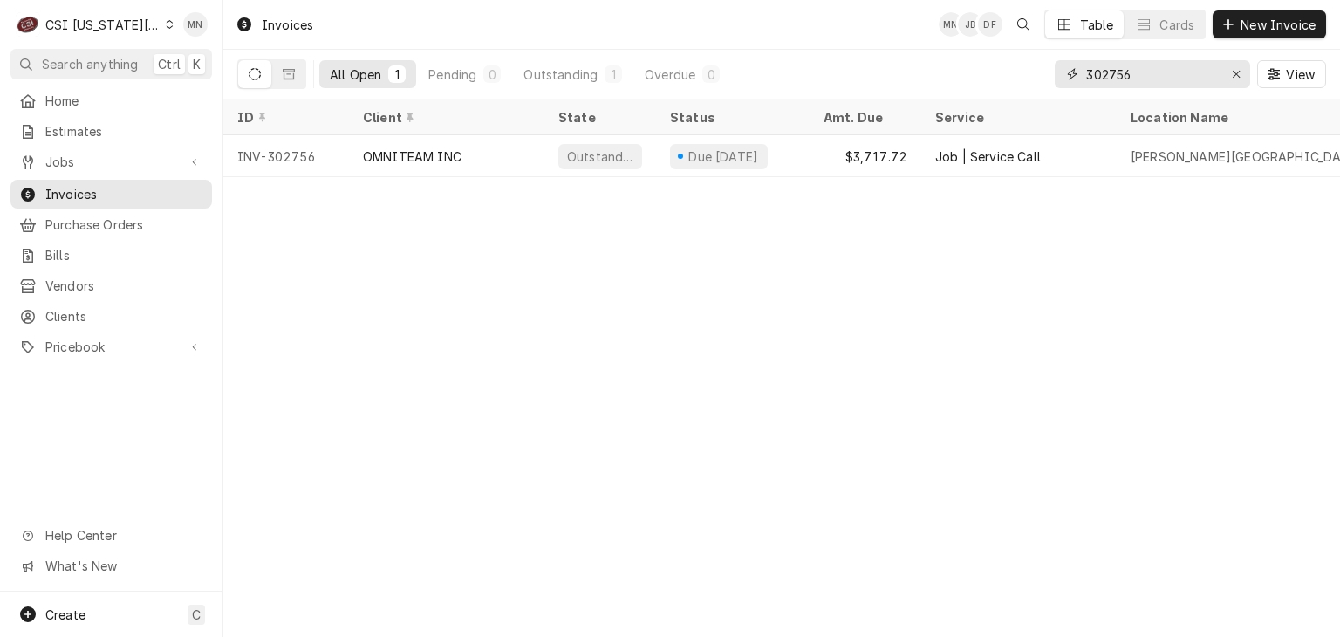
drag, startPoint x: 1167, startPoint y: 71, endPoint x: 974, endPoint y: 79, distance: 193.0
click at [977, 78] on div "All Open 1 Pending 0 Outstanding 1 Overdue 0 302756 View" at bounding box center [781, 74] width 1089 height 49
type input "302796"
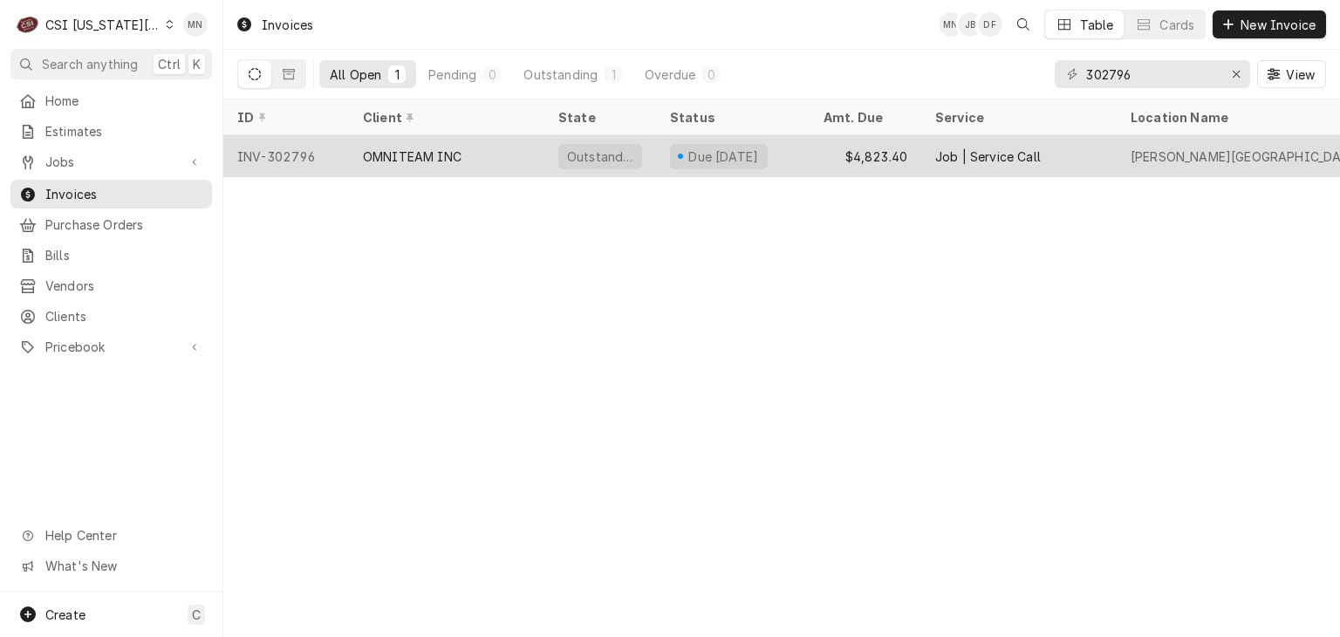
click at [421, 149] on div "OMNITEAM INC" at bounding box center [412, 156] width 99 height 18
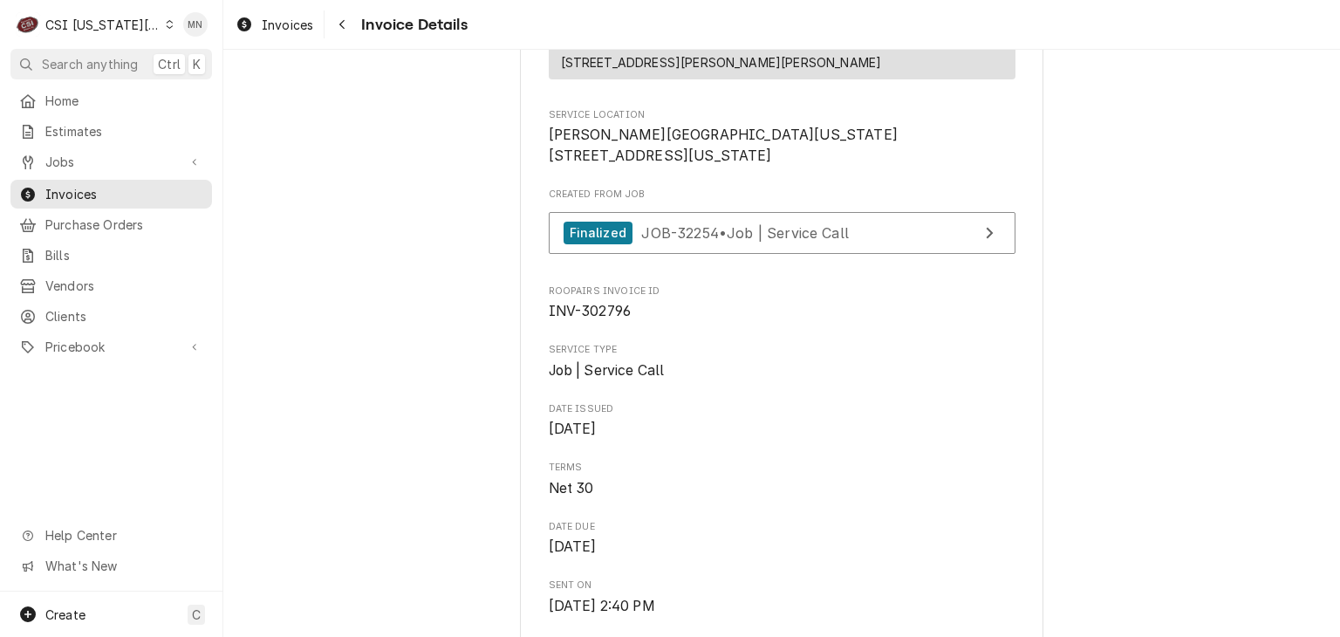
scroll to position [524, 0]
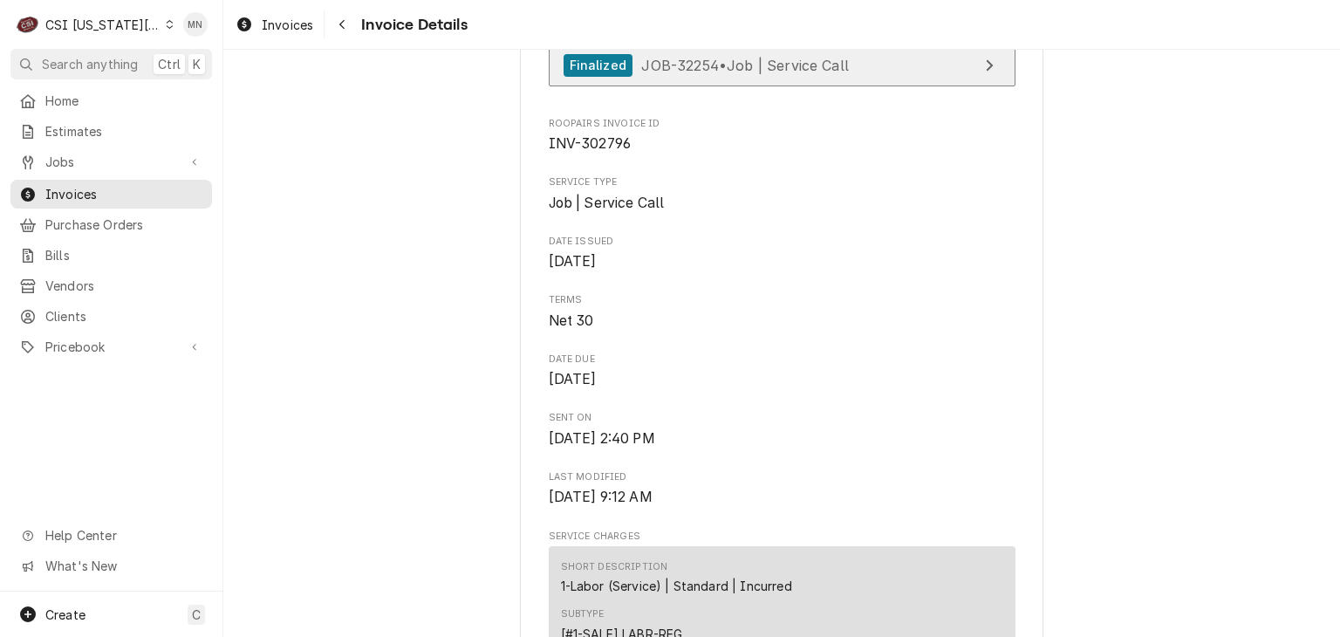
click at [822, 73] on span "JOB-32254 • Job | Service Call" at bounding box center [745, 64] width 208 height 17
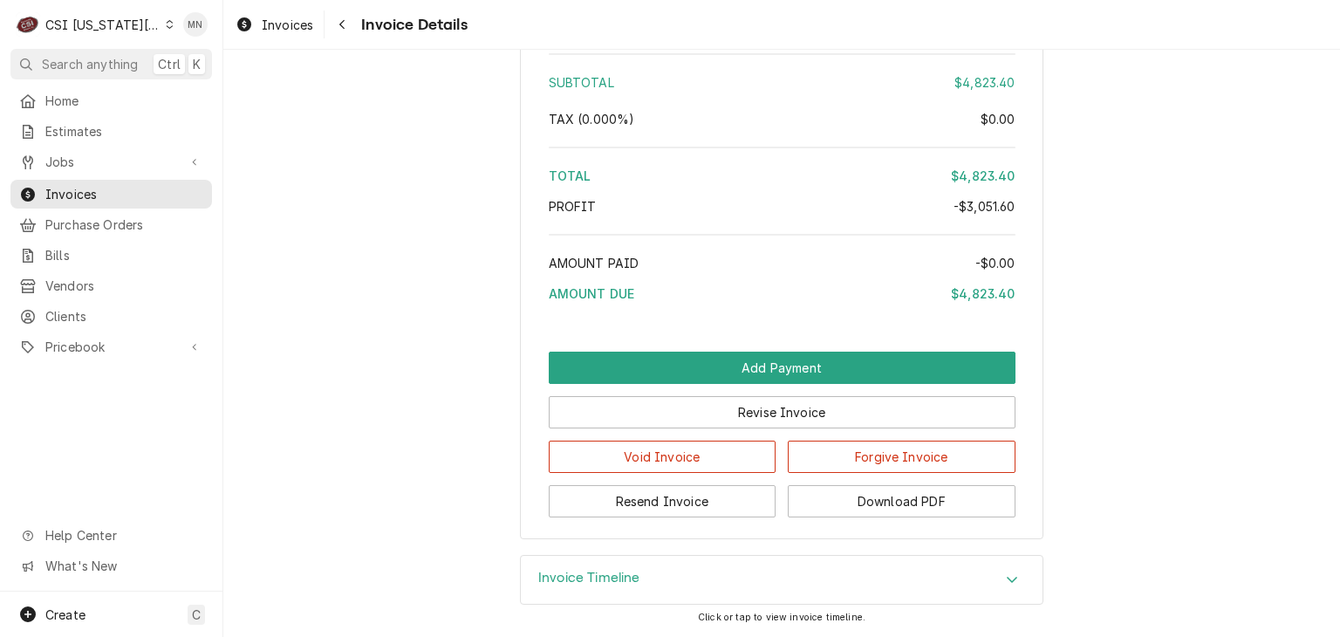
scroll to position [3822, 0]
click at [921, 505] on button "Download PDF" at bounding box center [902, 501] width 228 height 32
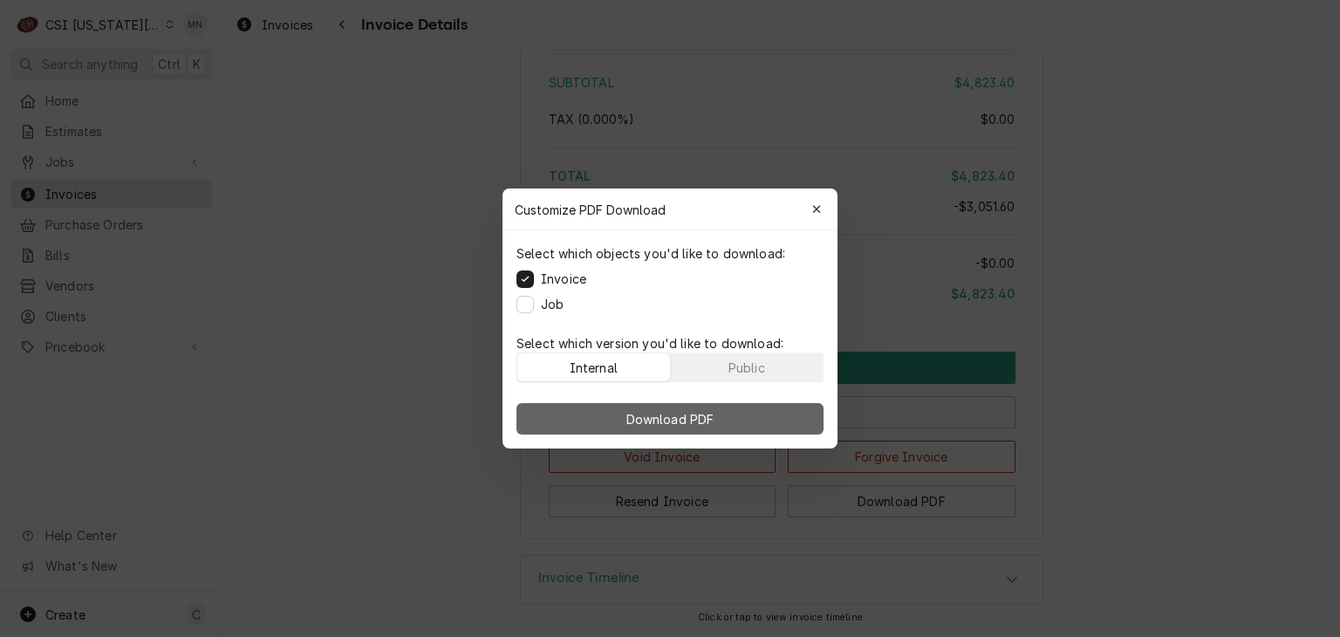
click at [647, 423] on span "Download PDF" at bounding box center [670, 419] width 95 height 18
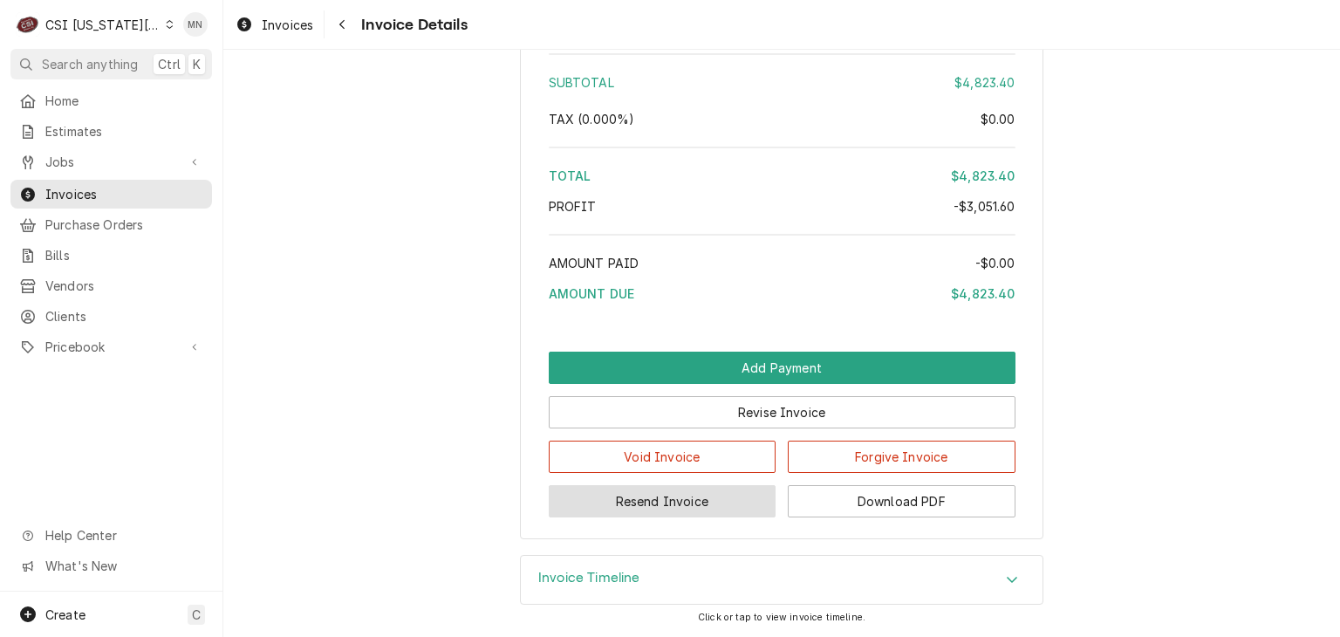
click at [670, 512] on button "Resend Invoice" at bounding box center [663, 501] width 228 height 32
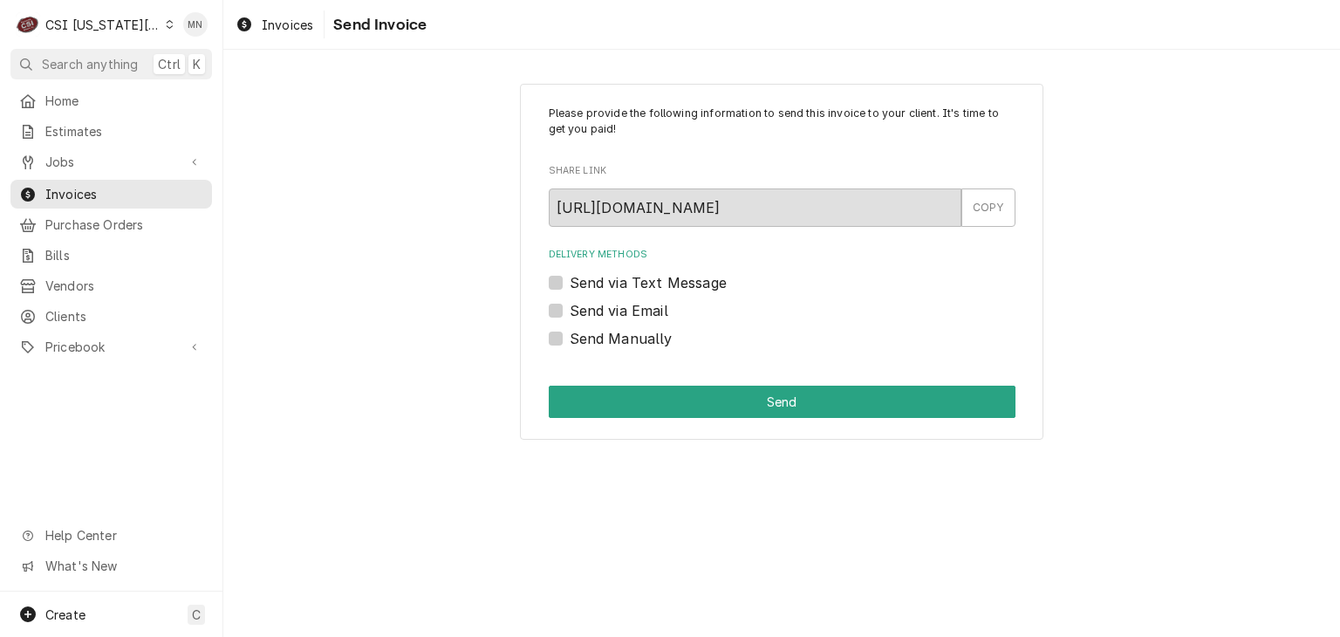
click at [570, 333] on label "Send Manually" at bounding box center [621, 338] width 103 height 21
click at [570, 333] on input "Send Manually" at bounding box center [803, 347] width 467 height 38
checkbox input "true"
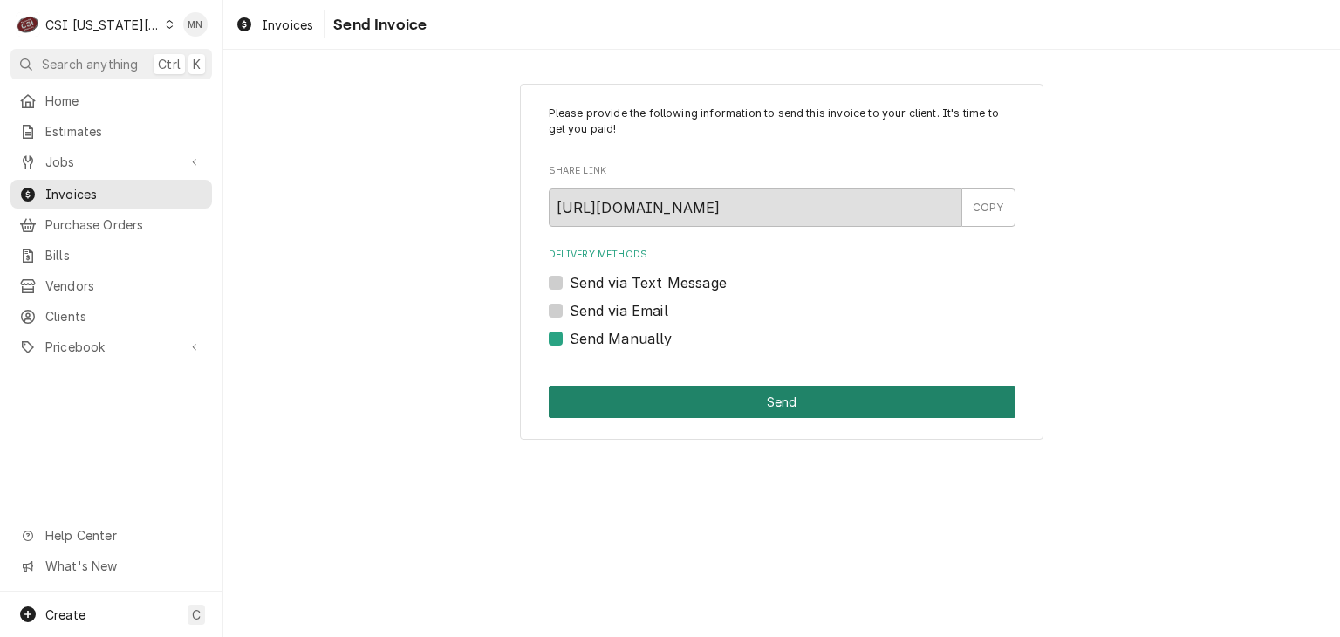
click at [817, 405] on button "Send" at bounding box center [782, 402] width 467 height 32
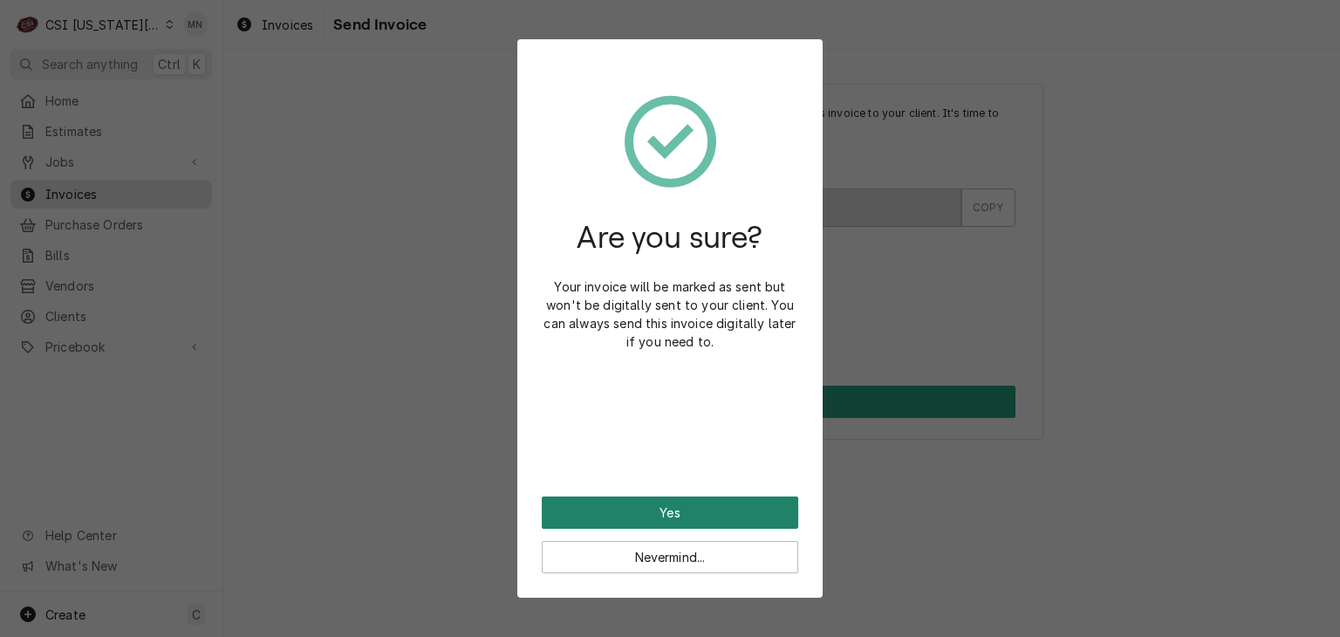
click at [624, 518] on button "Yes" at bounding box center [670, 512] width 257 height 32
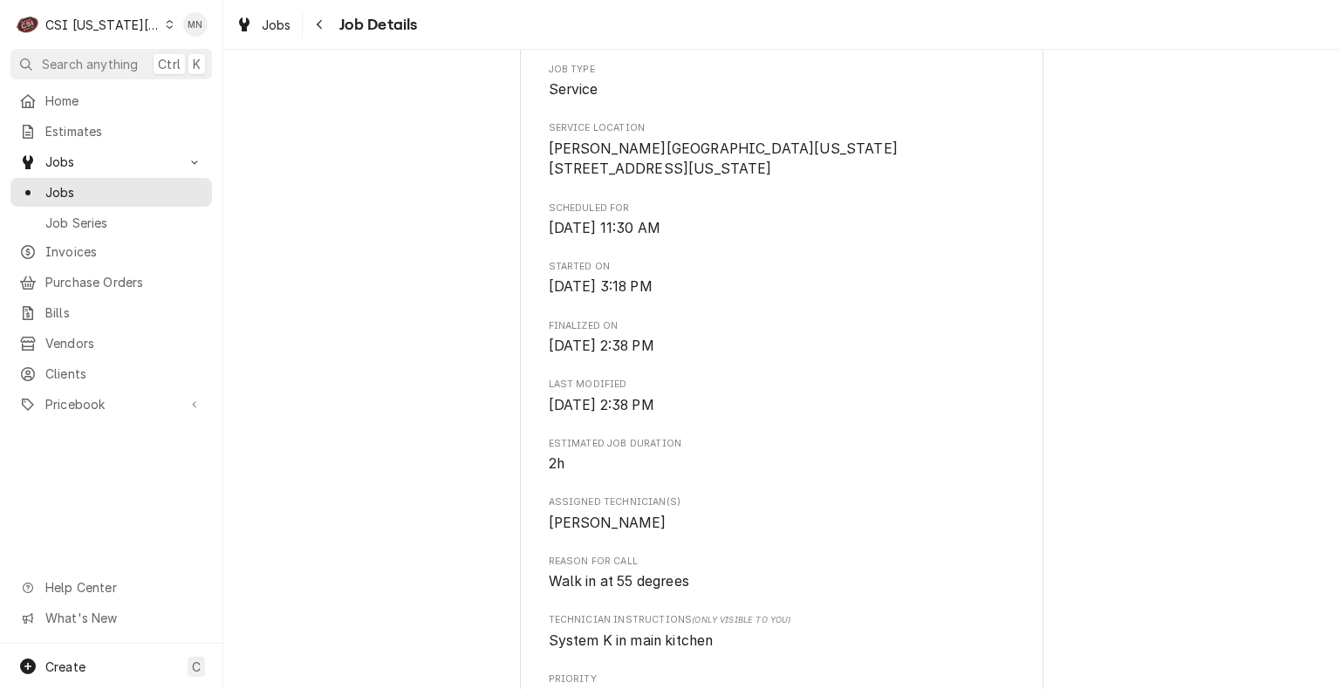
scroll to position [698, 0]
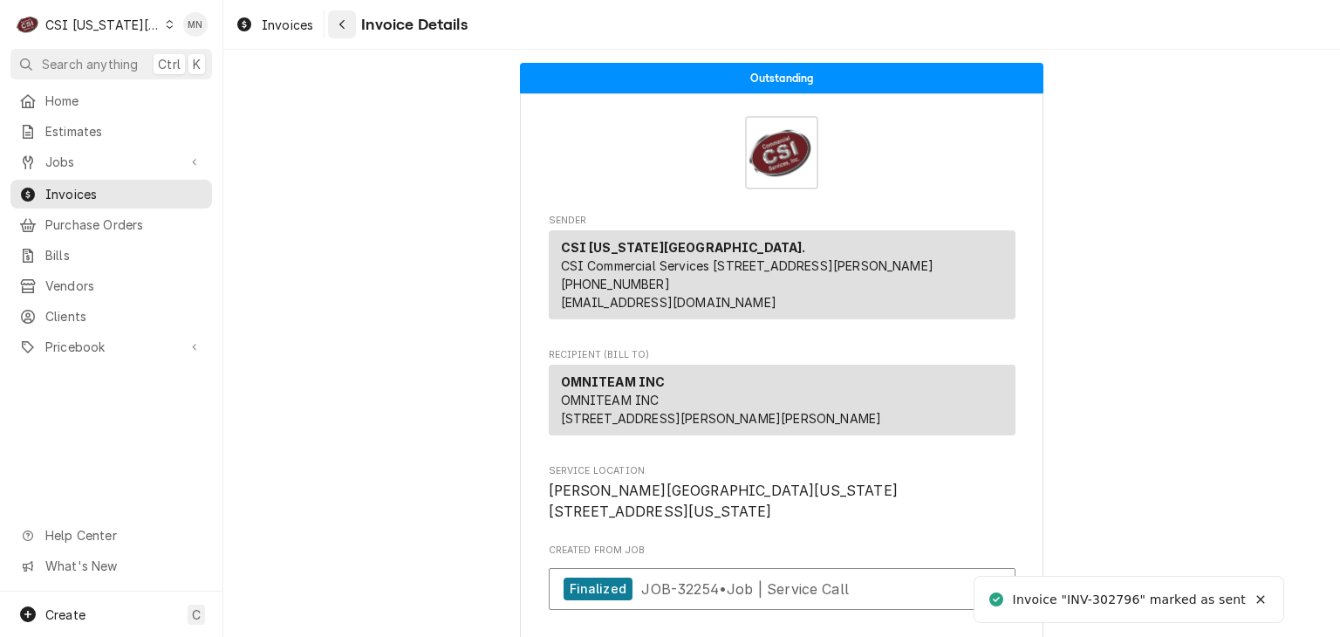
click at [345, 22] on icon "Navigate back" at bounding box center [343, 24] width 8 height 12
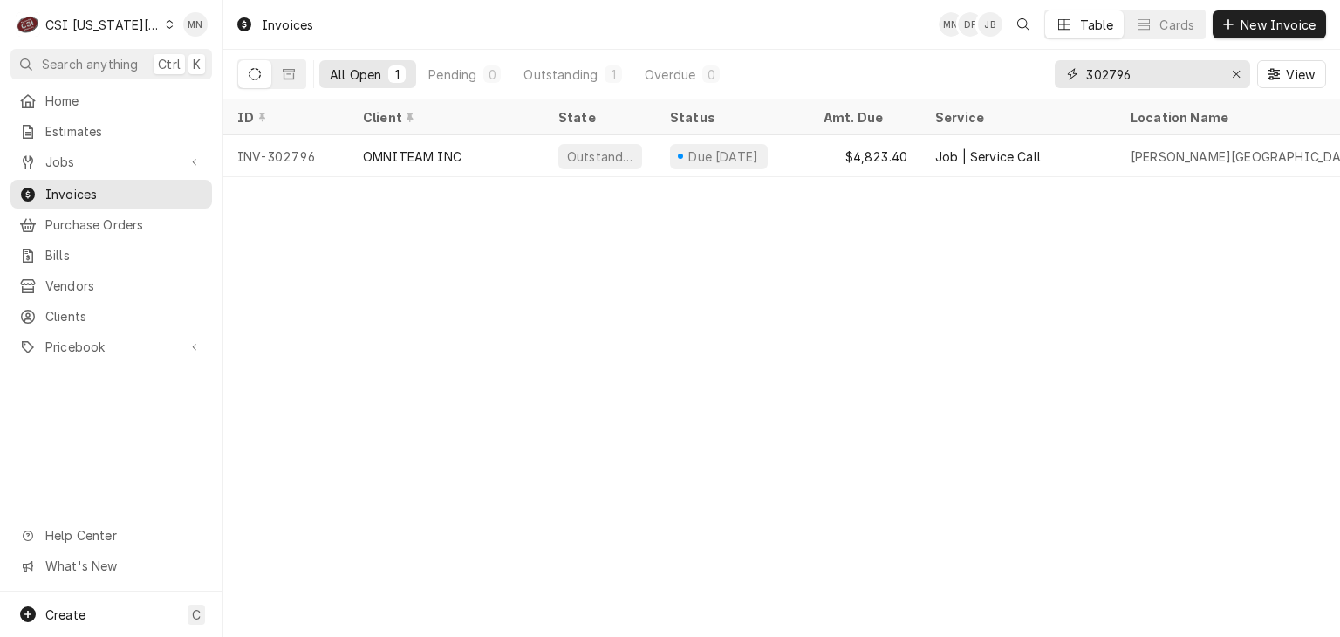
drag, startPoint x: 1069, startPoint y: 79, endPoint x: 984, endPoint y: 67, distance: 85.5
click at [985, 79] on div "All Open 1 Pending 0 Outstanding 1 Overdue 0 302796 View" at bounding box center [781, 74] width 1089 height 49
type input "302756"
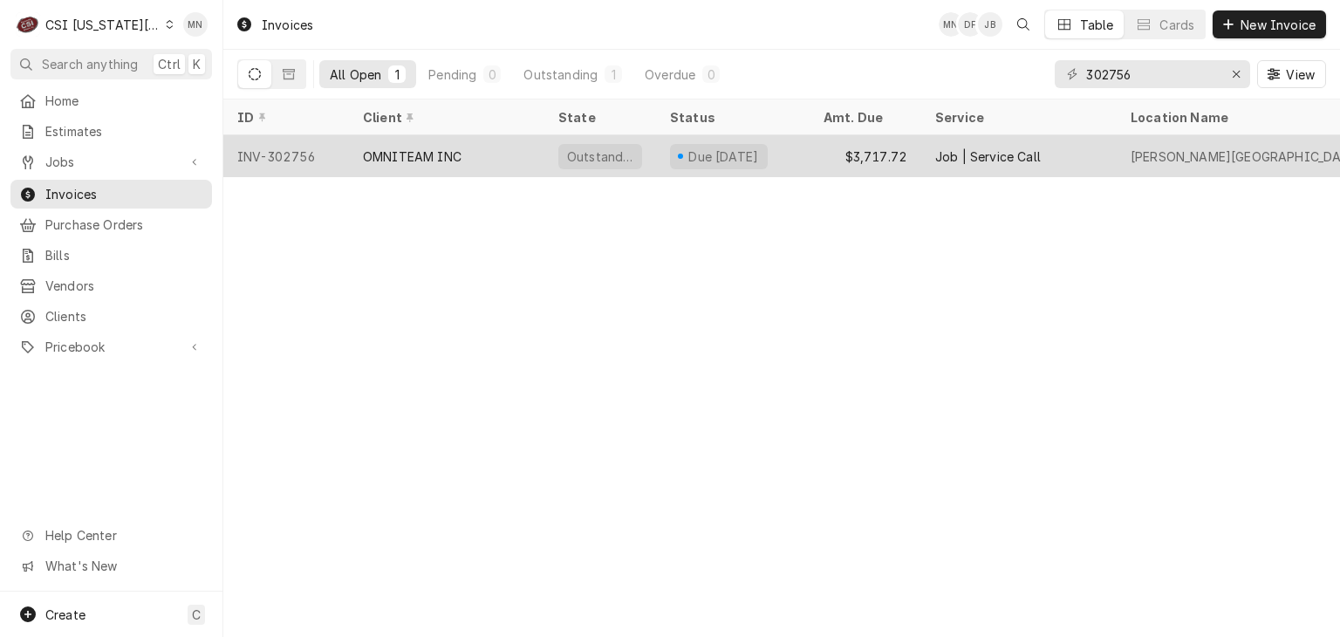
click at [329, 166] on div "INV-302756" at bounding box center [286, 156] width 126 height 42
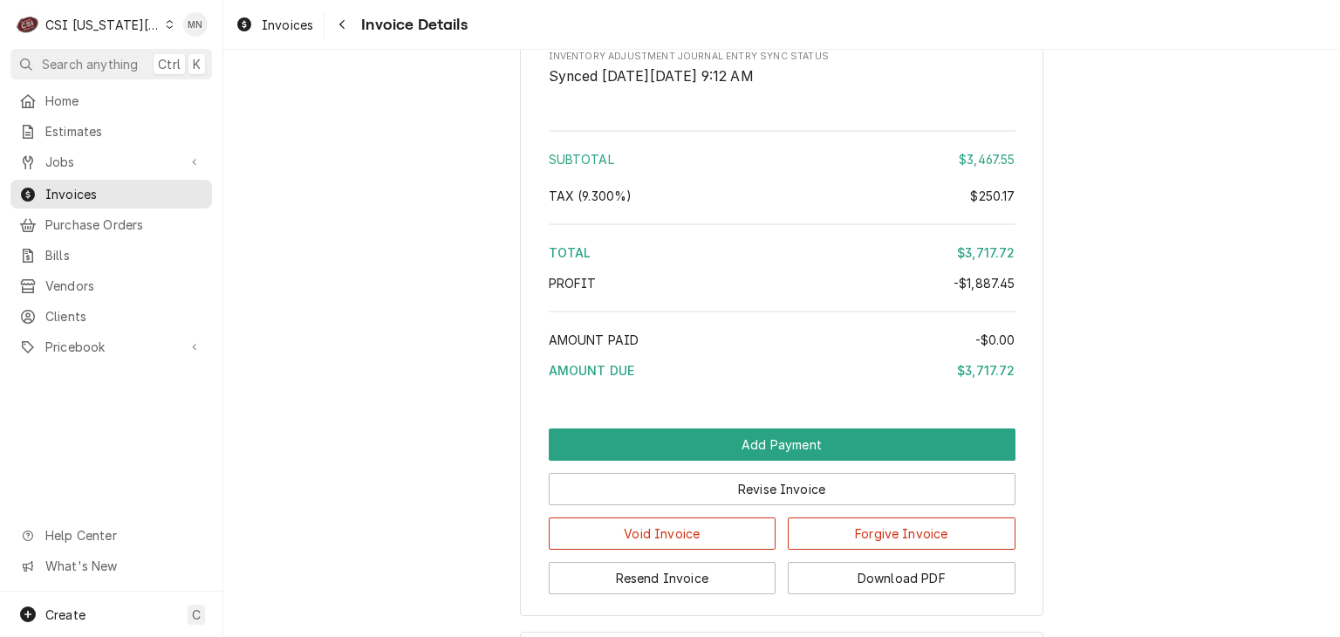
scroll to position [3746, 0]
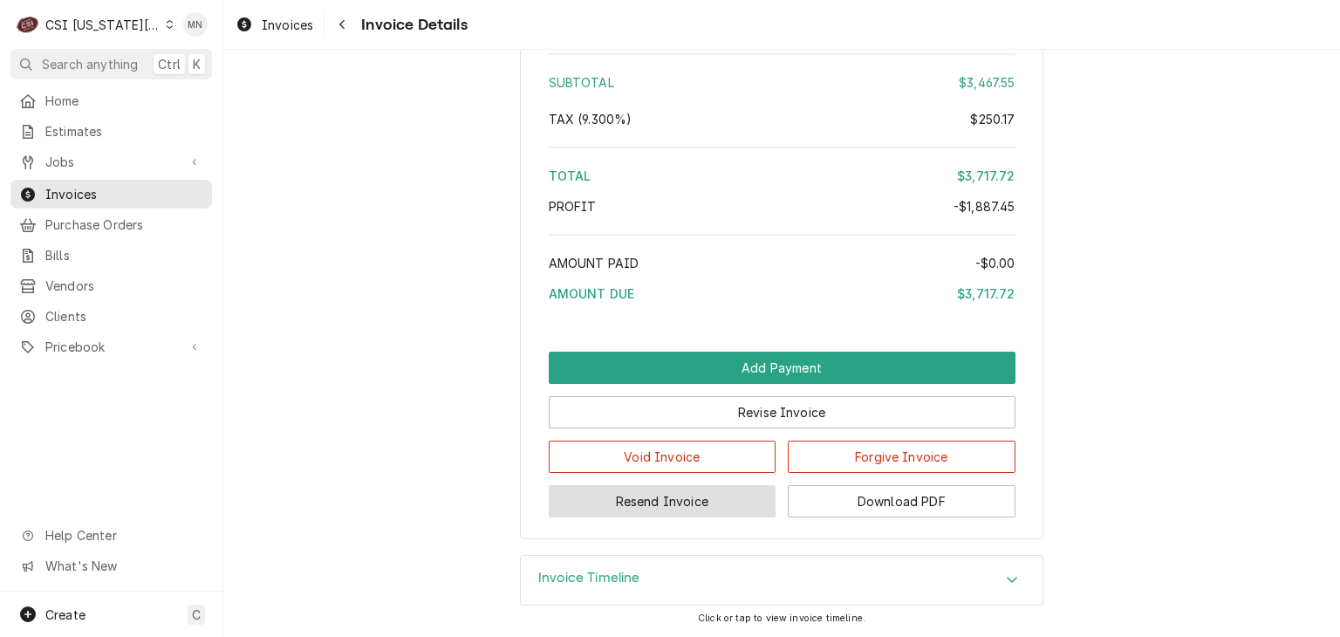
click at [660, 506] on button "Resend Invoice" at bounding box center [663, 501] width 228 height 32
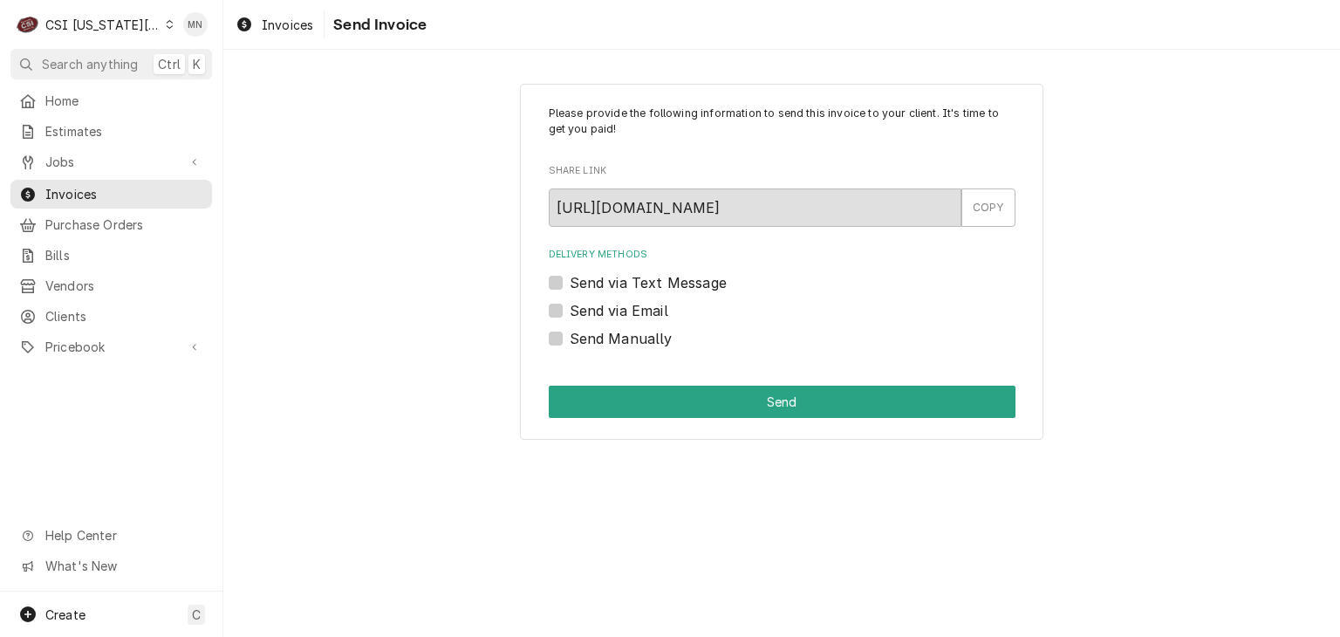
click at [570, 340] on label "Send Manually" at bounding box center [621, 338] width 103 height 21
click at [570, 340] on input "Send Manually" at bounding box center [803, 347] width 467 height 38
checkbox input "true"
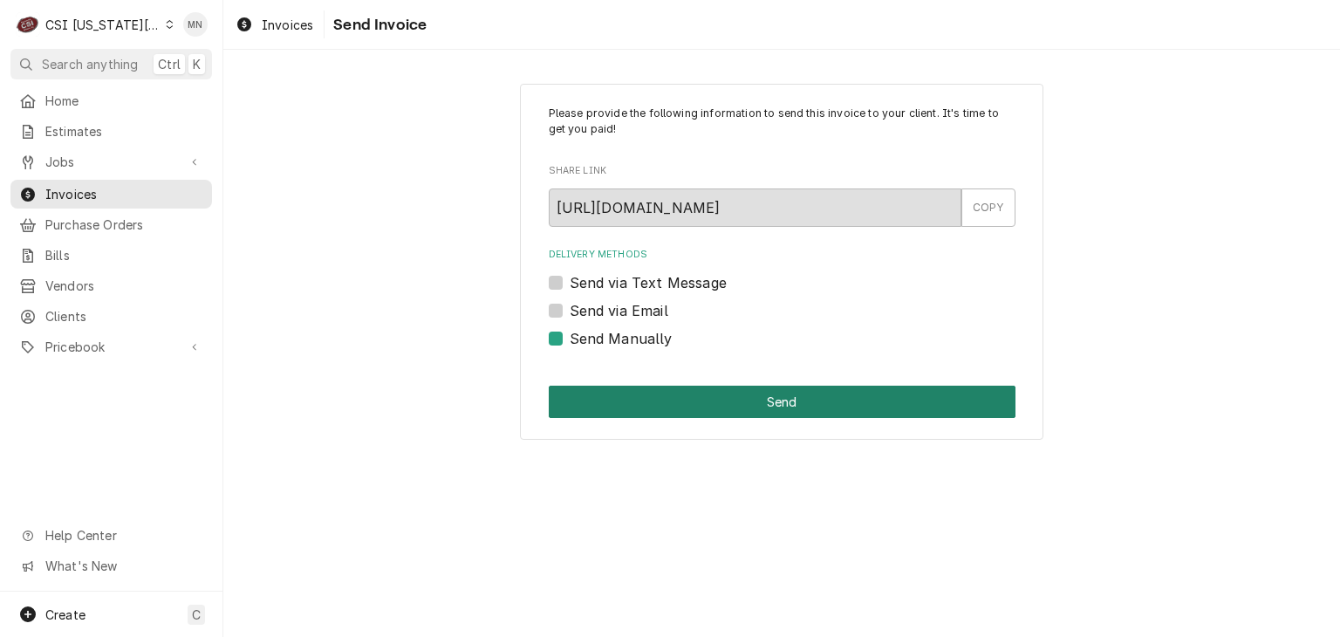
click at [761, 394] on button "Send" at bounding box center [782, 402] width 467 height 32
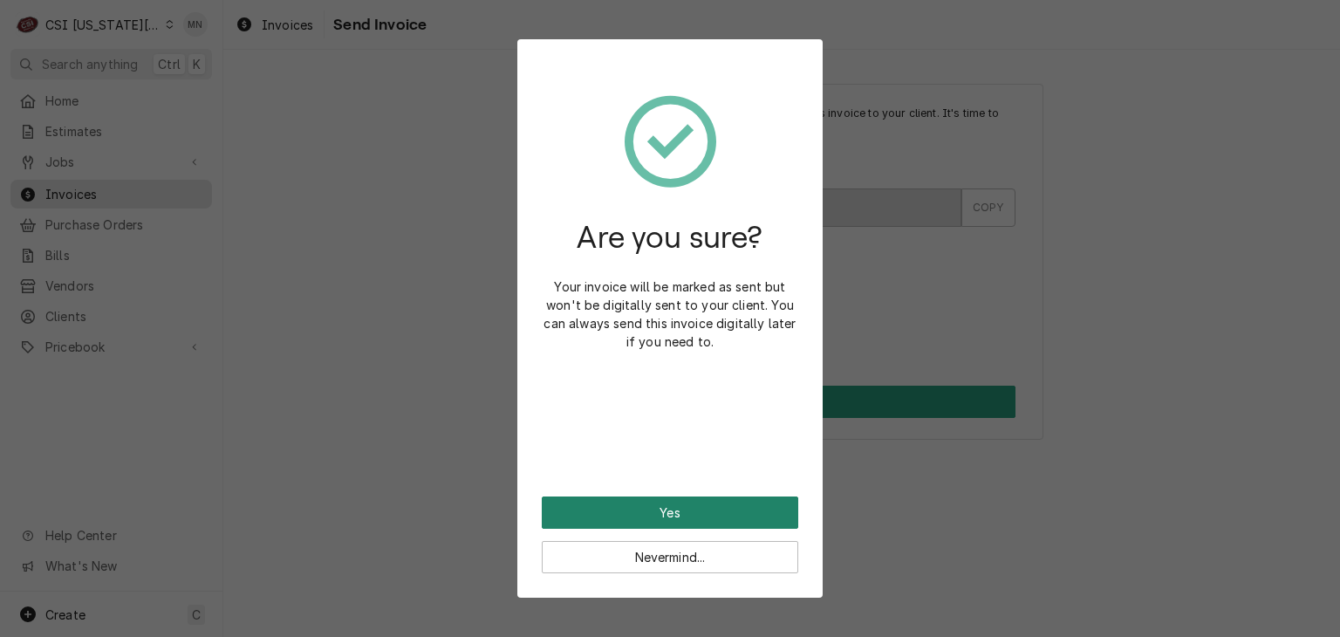
click at [677, 512] on button "Yes" at bounding box center [670, 512] width 257 height 32
